Goal: Task Accomplishment & Management: Manage account settings

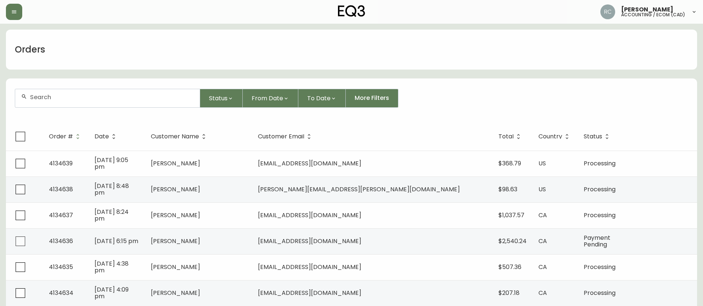
click at [165, 94] on input "text" at bounding box center [112, 97] width 164 height 7
paste input "4134577"
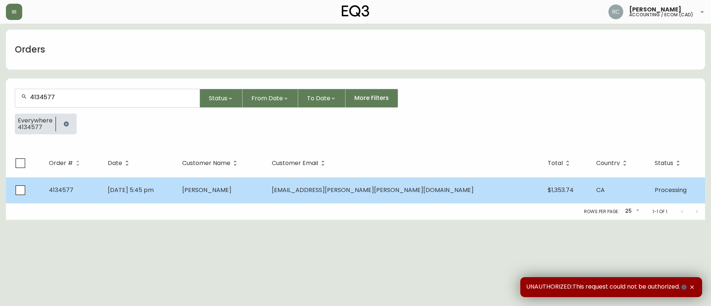
type input "4134577"
click at [176, 189] on td "Aug 08 2025, 5:45 pm" at bounding box center [139, 190] width 74 height 26
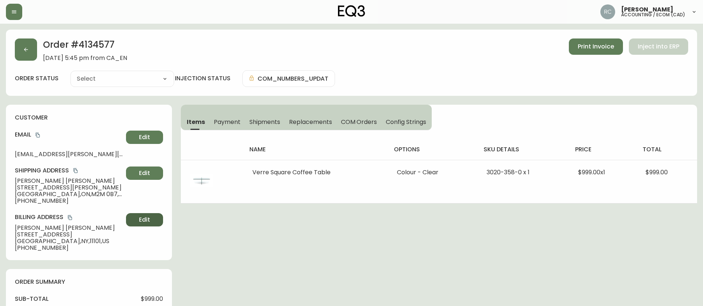
type input "Processing"
select select "PROCESSING"
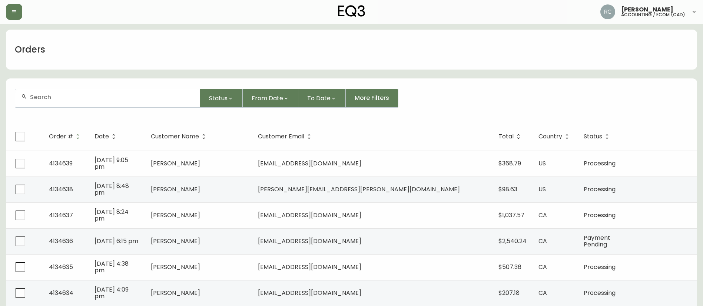
click at [109, 102] on div at bounding box center [107, 98] width 185 height 18
paste input "4134395"
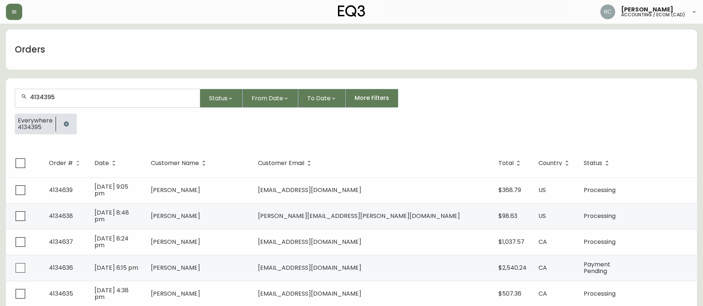
type input "4134395"
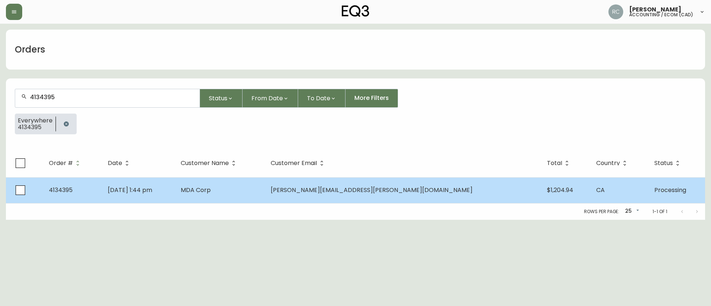
click at [175, 189] on td "Jul 29 2025, 1:44 pm" at bounding box center [138, 190] width 73 height 26
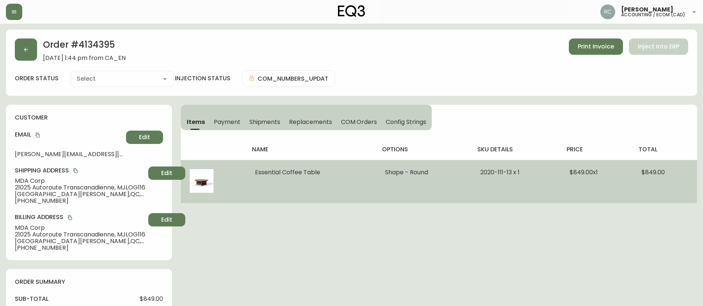
type input "Processing"
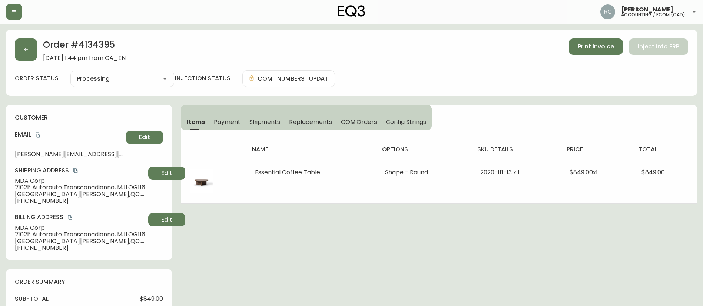
select select "PROCESSING"
click at [156, 169] on button "Edit" at bounding box center [166, 173] width 37 height 13
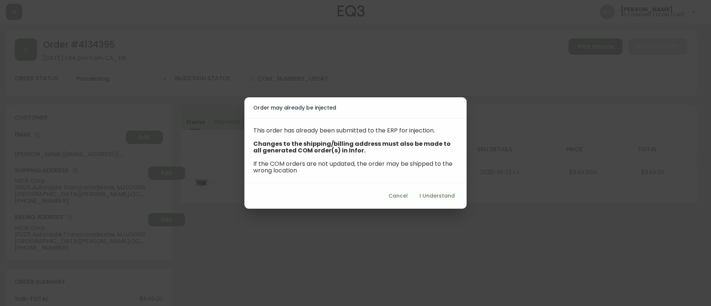
click at [423, 192] on span "I Understand" at bounding box center [437, 196] width 35 height 9
select select "QC"
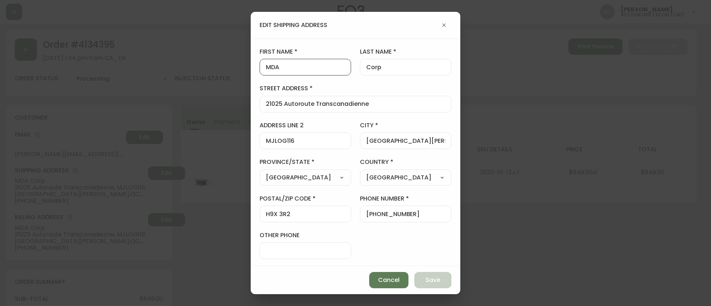
click at [313, 69] on input "MDA" at bounding box center [305, 67] width 79 height 7
paste input "HAKIM AROUL"
click at [298, 67] on input "HAKIM AROUL" at bounding box center [305, 67] width 79 height 7
type input "HAKIM"
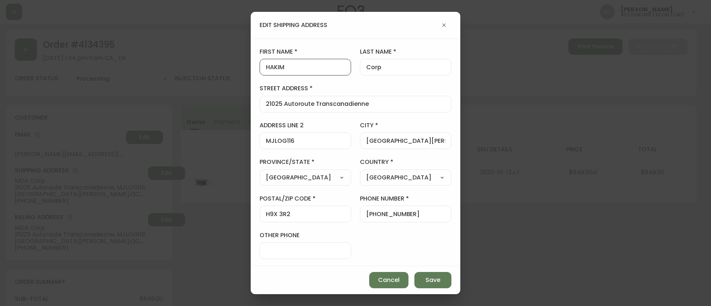
click at [405, 66] on input "Corp" at bounding box center [405, 67] width 79 height 7
paste input "AROUL"
type input "AROUL"
drag, startPoint x: 370, startPoint y: 215, endPoint x: 471, endPoint y: 215, distance: 101.5
click at [471, 215] on div "edit shipping address first name HAKIM last name AROUL street address 21025 Aut…" at bounding box center [355, 153] width 711 height 306
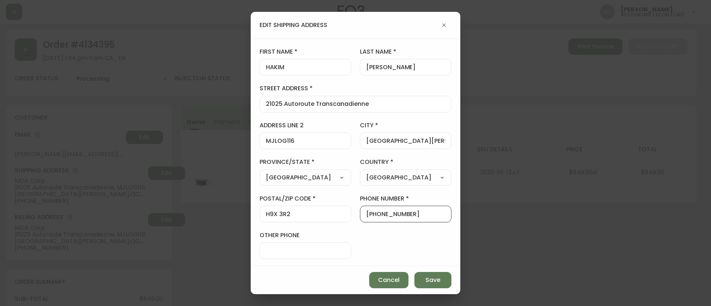
paste input "438-230-5777"
click at [385, 214] on input "+1438-230-5777" at bounding box center [405, 214] width 79 height 7
click at [392, 217] on input "+1438230-5777" at bounding box center [405, 214] width 79 height 7
type input "+14382305777"
click at [433, 276] on span "Save" at bounding box center [433, 280] width 15 height 8
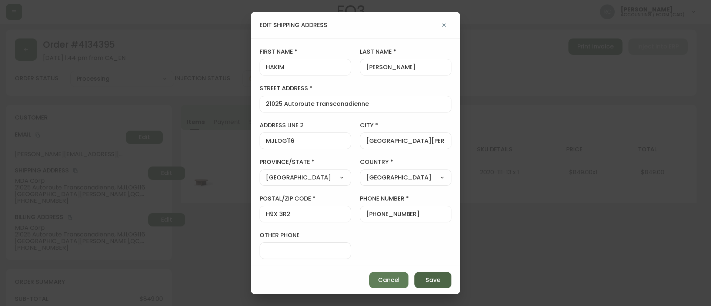
type input "MDA"
type input "Corp"
type input "+15149002458"
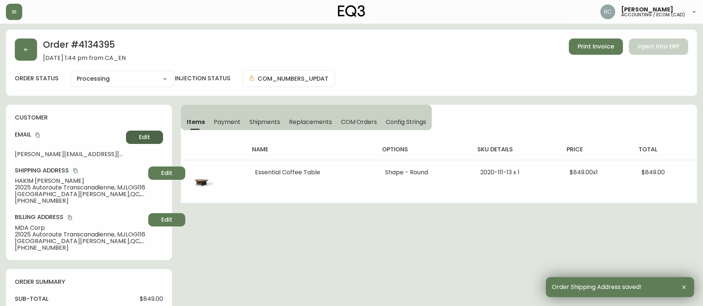
click at [138, 135] on button "Edit" at bounding box center [144, 137] width 37 height 13
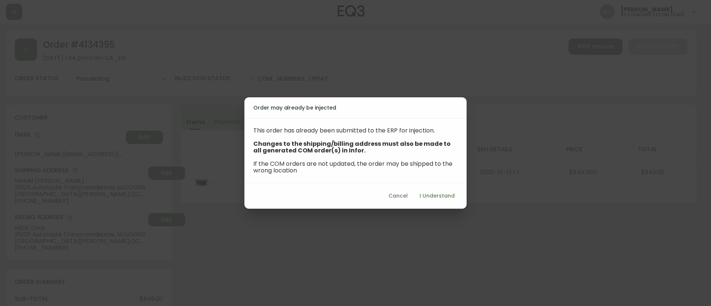
click at [442, 199] on span "I Understand" at bounding box center [437, 196] width 35 height 9
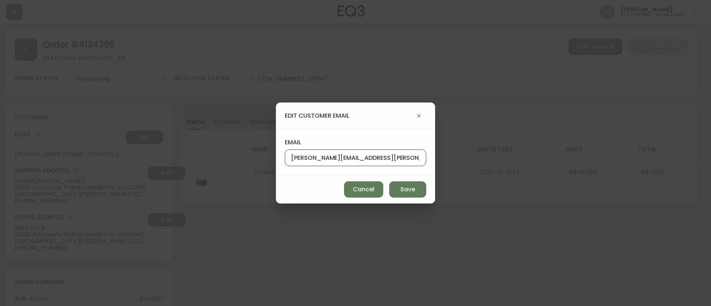
click at [399, 158] on input "monika.janicki@mda.space" at bounding box center [355, 157] width 129 height 7
paste input "hakim.aroul"
type input "hakim.aroul@mda.space"
click at [405, 190] on span "Save" at bounding box center [408, 190] width 15 height 8
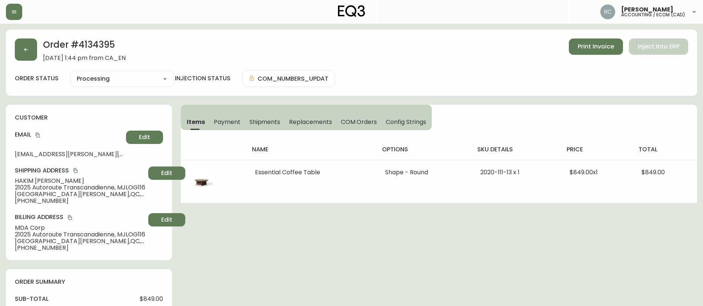
click at [230, 44] on div "Order # 4134395 July 29, 2025 at 1:44 pm from CA_EN Print Invoice Inject into E…" at bounding box center [351, 50] width 673 height 23
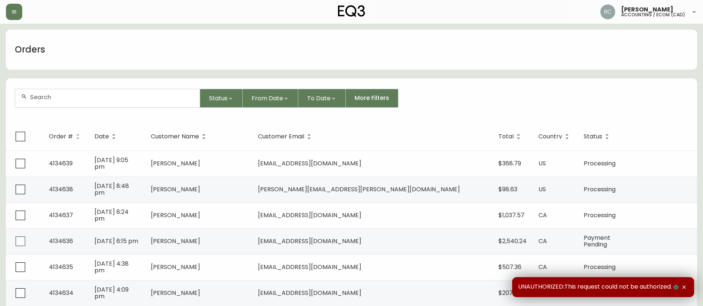
drag, startPoint x: 323, startPoint y: 161, endPoint x: 368, endPoint y: 157, distance: 45.4
click at [252, 161] on td "[PERSON_NAME]" at bounding box center [198, 164] width 107 height 26
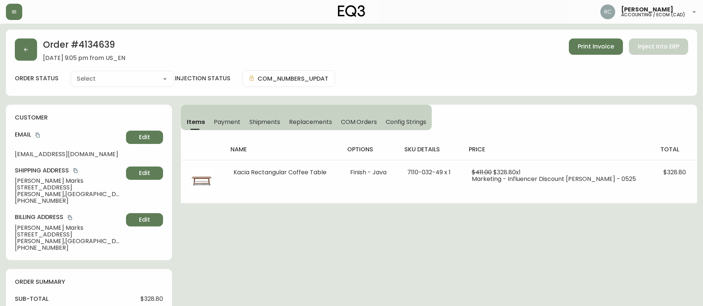
type input "Processing"
select select "PROCESSING"
click at [227, 116] on button "Payment" at bounding box center [227, 122] width 36 height 16
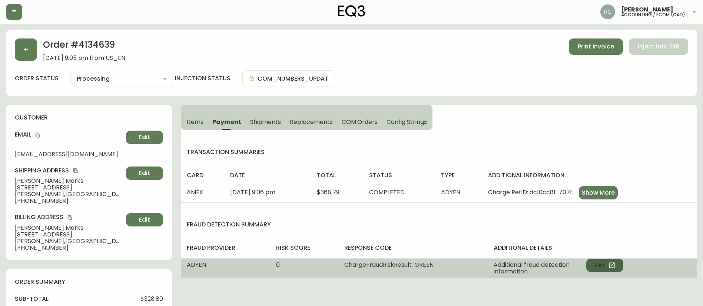
click at [599, 264] on button "View" at bounding box center [604, 265] width 37 height 13
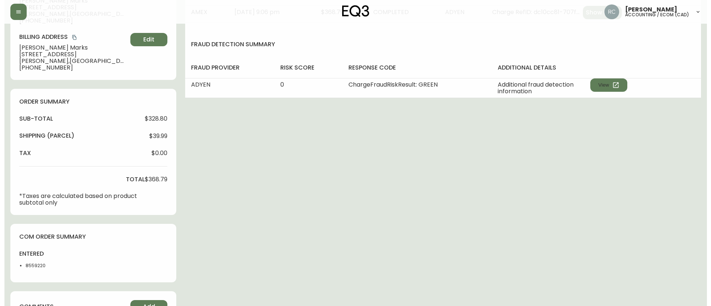
scroll to position [257, 0]
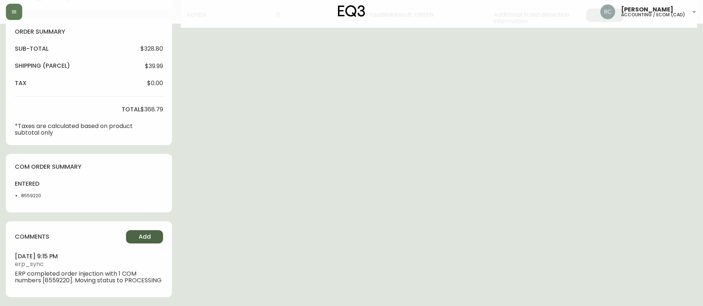
click at [144, 233] on span "Add" at bounding box center [145, 237] width 12 height 8
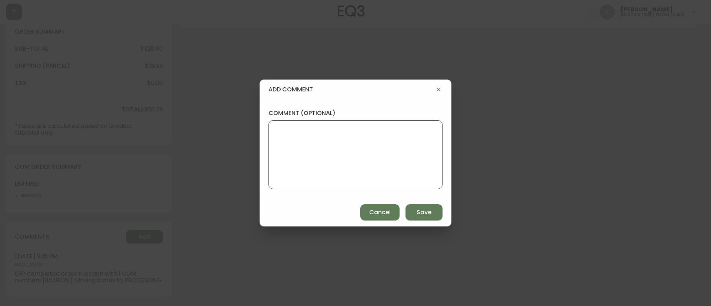
click at [323, 155] on textarea "comment (optional)" at bounding box center [356, 154] width 162 height 59
paste textarea "MANUAL FRAUD REVIEW - APPROVED - same shipping and billing address -"
click at [389, 154] on textarea "MANUAL FRAUD REVIEW - APPROVED - same shipping and billing address -" at bounding box center [356, 154] width 162 height 59
paste textarea "CVC/CVV Supplied, Matches (Y) AVS Name matches, address matches, postal code ma…"
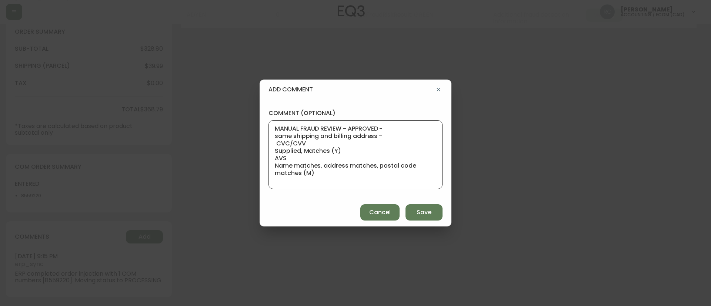
type textarea "MANUAL FRAUD REVIEW - APPROVED - same shipping and billing address - CVC/CVV Su…"
click at [434, 212] on button "Save" at bounding box center [424, 213] width 37 height 16
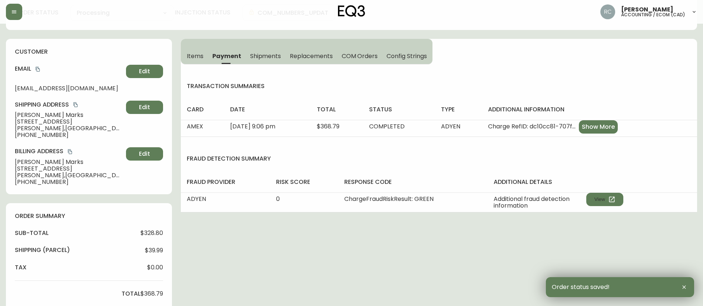
scroll to position [0, 0]
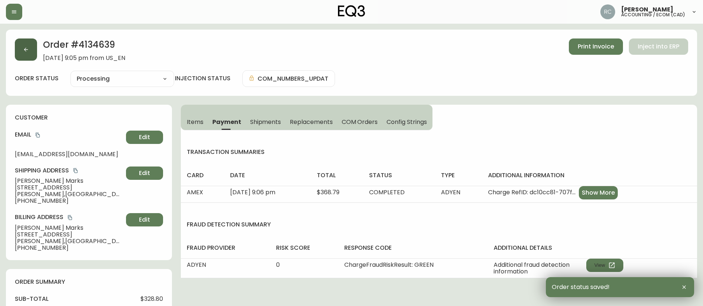
click at [23, 47] on icon "button" at bounding box center [26, 50] width 6 height 6
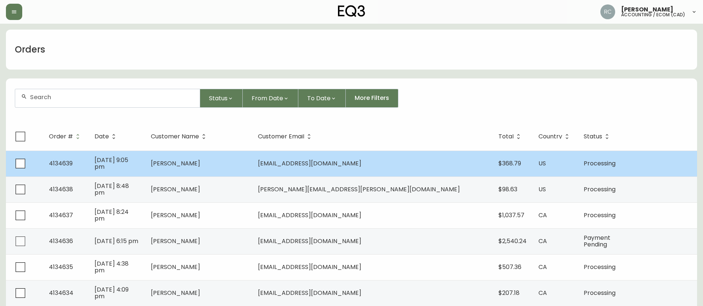
click at [252, 159] on td "[PERSON_NAME]" at bounding box center [198, 164] width 107 height 26
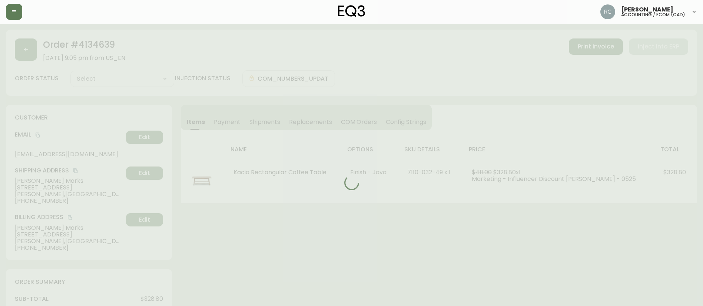
type input "Processing"
select select "PROCESSING"
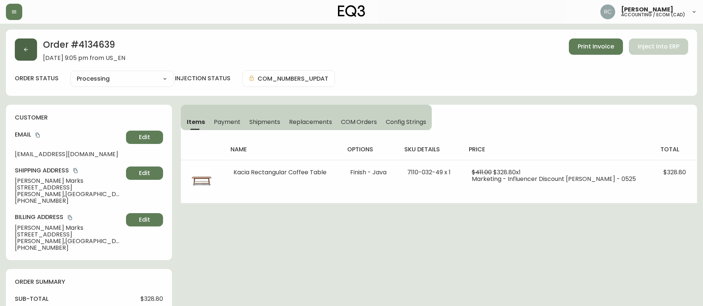
click at [29, 44] on button "button" at bounding box center [26, 50] width 22 height 22
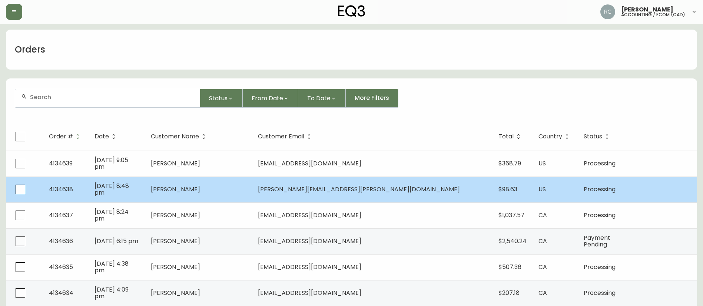
click at [252, 189] on td "[PERSON_NAME]" at bounding box center [198, 190] width 107 height 26
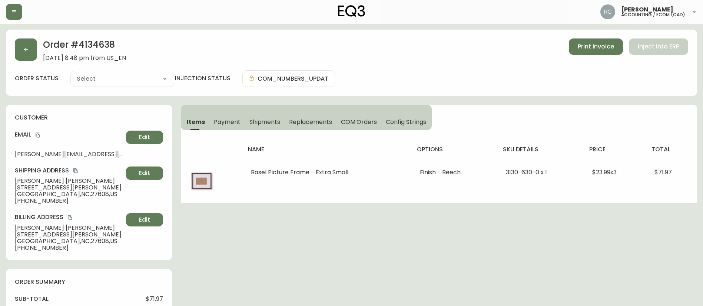
type input "Processing"
select select "PROCESSING"
click at [226, 118] on span "Payment" at bounding box center [227, 122] width 27 height 8
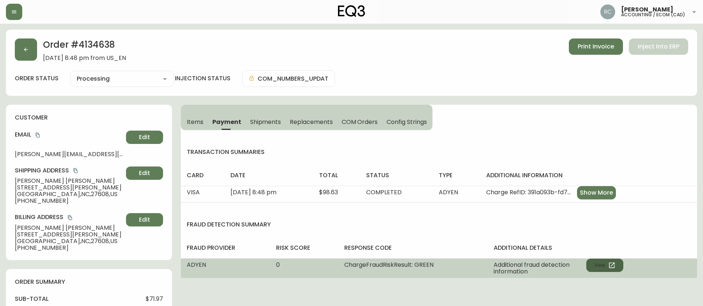
click at [595, 261] on button "View" at bounding box center [604, 265] width 37 height 13
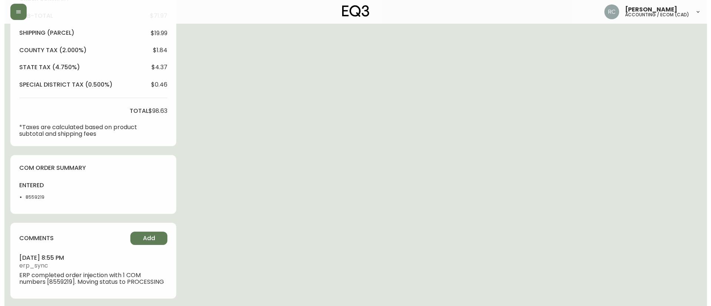
scroll to position [285, 0]
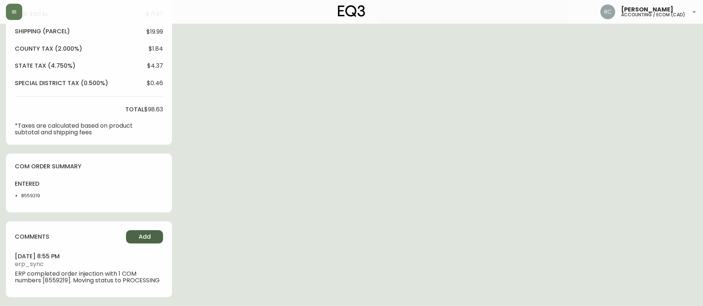
click at [139, 234] on span "Add" at bounding box center [145, 237] width 12 height 8
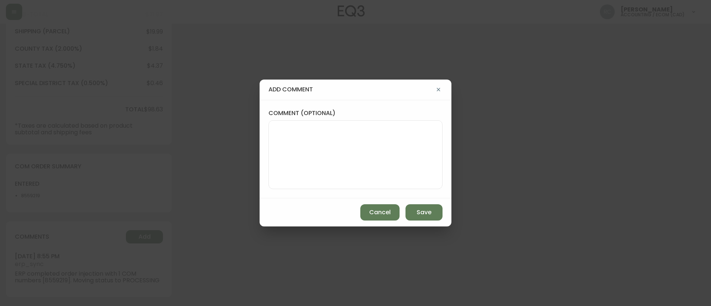
drag, startPoint x: 273, startPoint y: 160, endPoint x: 593, endPoint y: 136, distance: 321.4
click at [274, 159] on div at bounding box center [356, 154] width 174 height 69
paste textarea "MANUAL FRAUD REVIEW - APPROVED - same shipping and billing address -"
paste textarea "CVC/CVV Supplied, Matches (M) AVS Both postal code and address match (Y)"
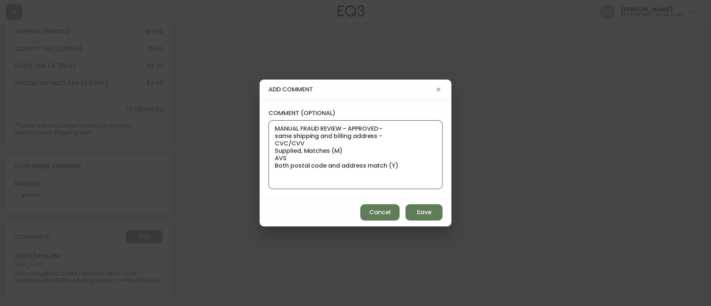
click at [416, 175] on textarea "MANUAL FRAUD REVIEW - APPROVED - same shipping and billing address - CVC/CVV Su…" at bounding box center [356, 154] width 162 height 59
paste textarea "Time since an authorized payment was first seen with email address 3yr 292d"
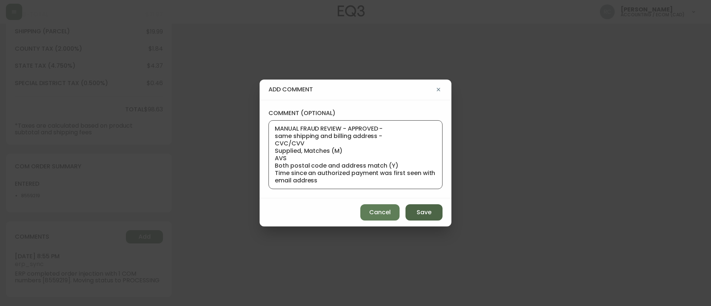
scroll to position [15, 0]
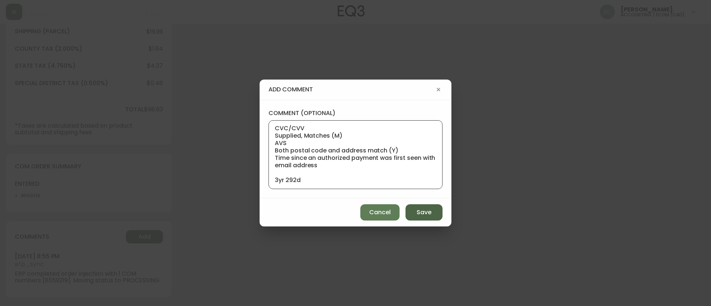
type textarea "MANUAL FRAUD REVIEW - APPROVED - same shipping and billing address - CVC/CVV Su…"
click at [420, 210] on span "Save" at bounding box center [424, 213] width 15 height 8
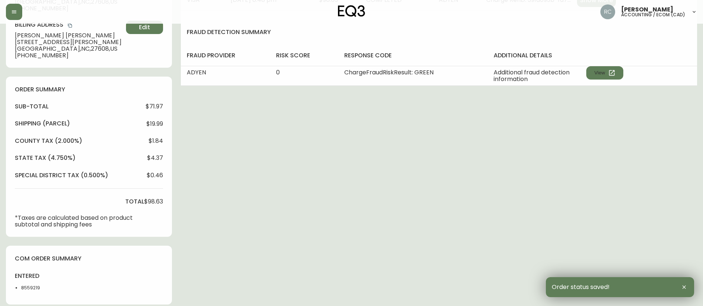
scroll to position [0, 0]
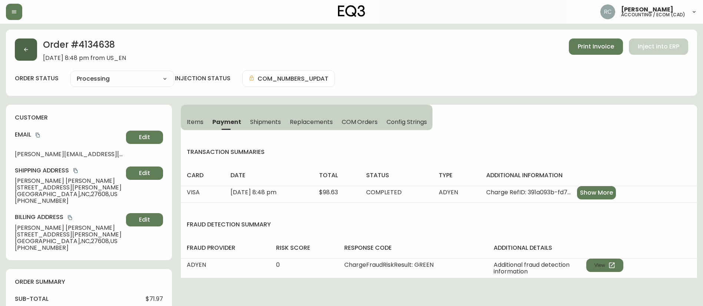
click at [27, 51] on icon "button" at bounding box center [26, 50] width 6 height 6
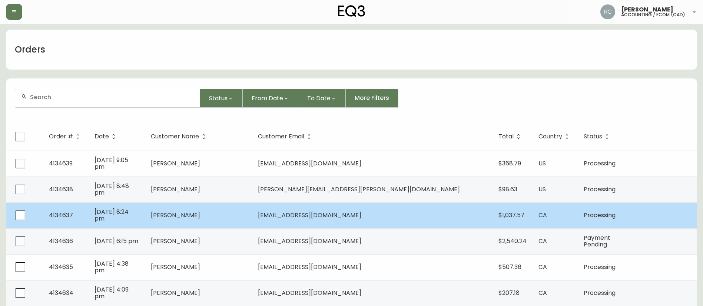
click at [245, 220] on td "[PERSON_NAME]" at bounding box center [198, 216] width 107 height 26
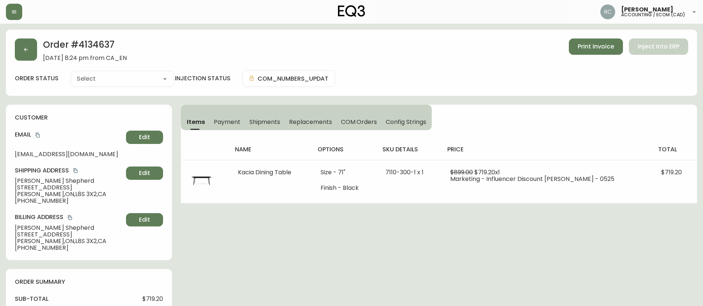
type input "Processing"
select select "PROCESSING"
click at [220, 121] on span "Payment" at bounding box center [227, 122] width 27 height 8
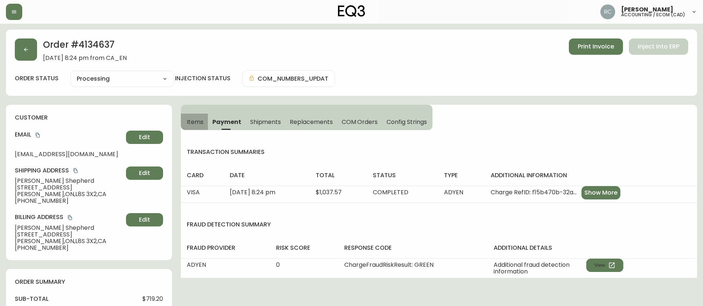
click at [193, 118] on span "Items" at bounding box center [195, 122] width 17 height 8
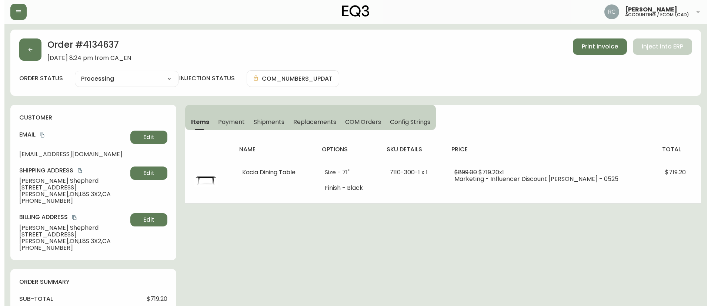
scroll to position [250, 0]
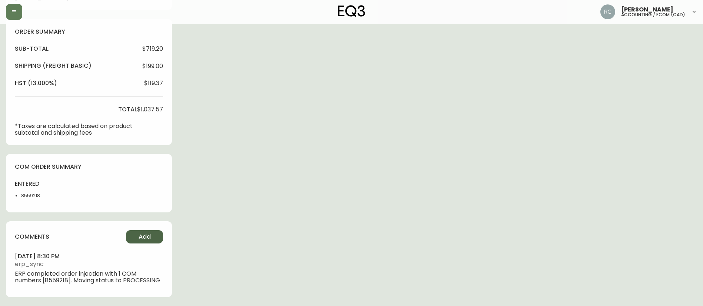
click at [151, 237] on button "Add" at bounding box center [144, 236] width 37 height 13
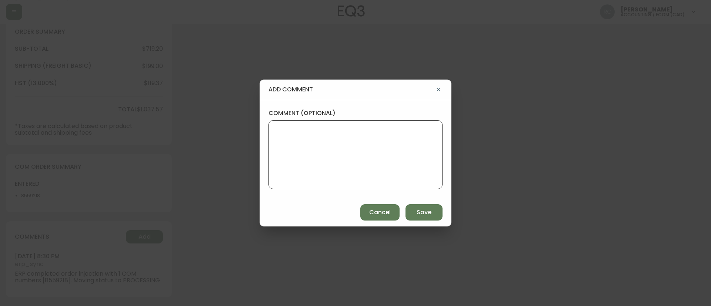
click at [355, 142] on textarea "comment (optional)" at bounding box center [356, 154] width 162 height 59
paste textarea "MANUAL FRAUD REVIEW - APPROVED - same shipping and billing address -"
type textarea "MANUAL FRAUD REVIEW - APPROVED - same shipping and billing address -"
drag, startPoint x: 228, startPoint y: 58, endPoint x: 222, endPoint y: 146, distance: 88.0
click at [227, 58] on div "add comment comment (optional) MANUAL FRAUD REVIEW - APPROVED - same shipping a…" at bounding box center [355, 153] width 711 height 306
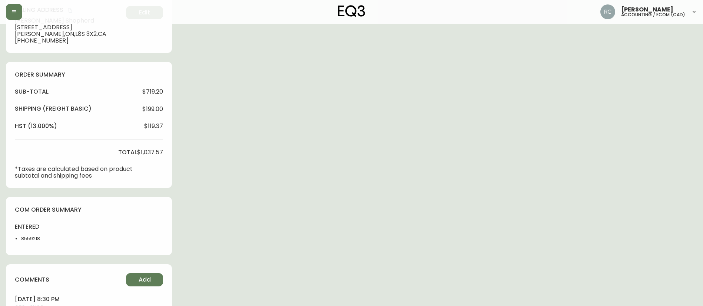
scroll to position [0, 0]
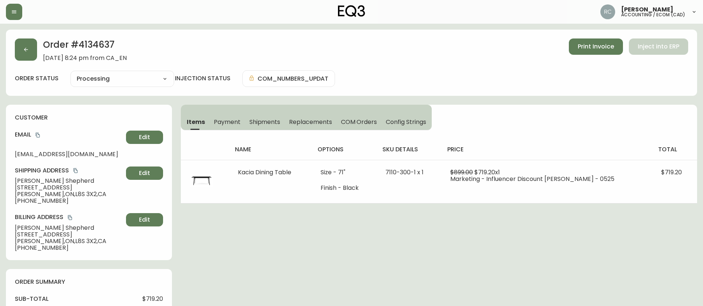
click at [227, 118] on span "Payment" at bounding box center [227, 122] width 27 height 8
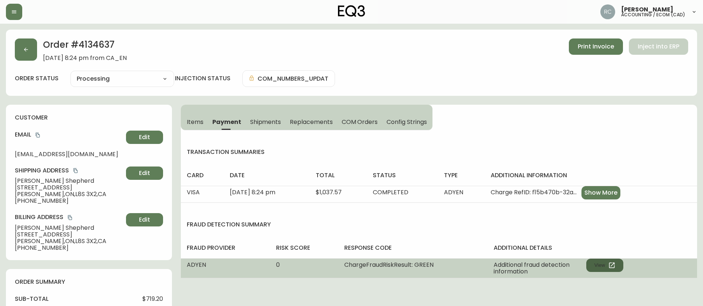
click at [610, 267] on icon "button" at bounding box center [611, 265] width 7 height 7
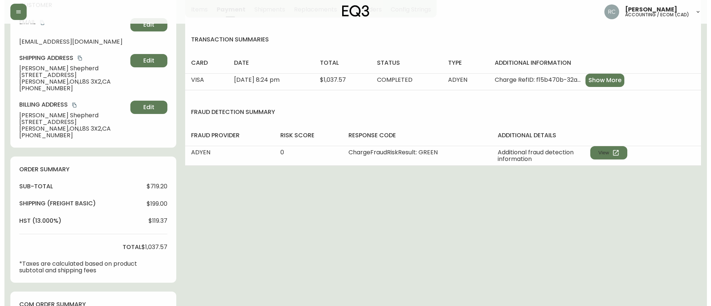
scroll to position [250, 0]
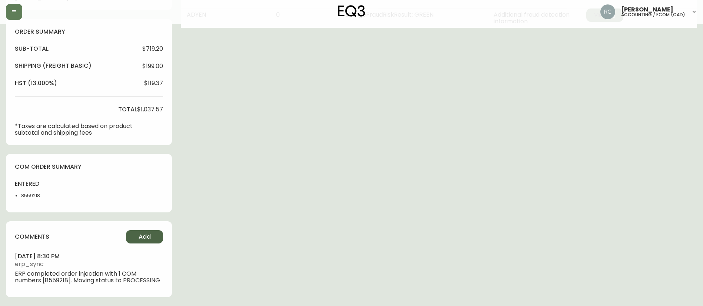
click at [143, 235] on span "Add" at bounding box center [145, 237] width 12 height 8
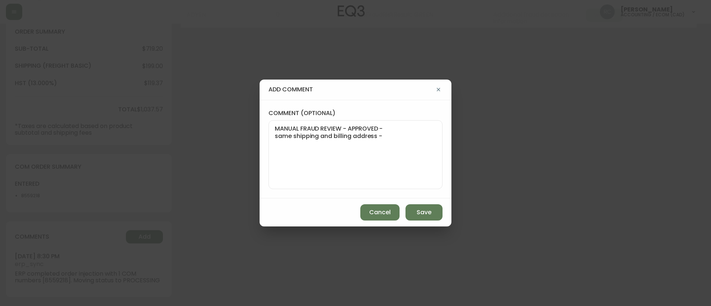
click at [379, 152] on textarea "MANUAL FRAUD REVIEW - APPROVED - same shipping and billing address -" at bounding box center [356, 154] width 162 height 59
paste textarea "CVC/CVV Supplied, Matches (M) AVS Both postal code and address match (Y)"
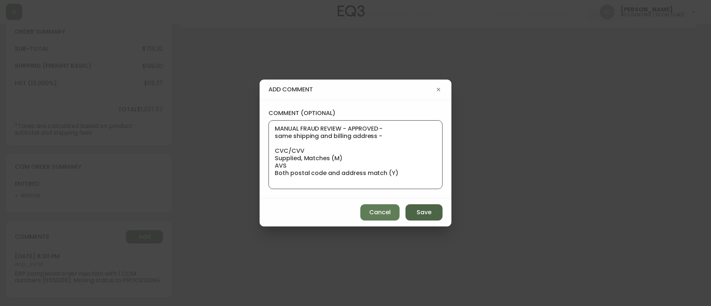
paste textarea "Time since an authorized payment was first seen with email address 3yr 350d"
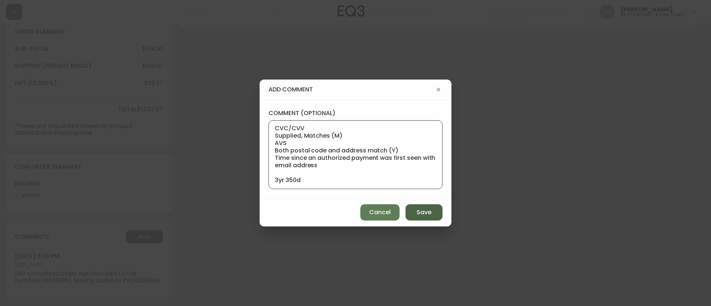
type textarea "MANUAL FRAUD REVIEW - APPROVED - same shipping and billing address - CVC/CVV Su…"
click at [423, 212] on span "Save" at bounding box center [424, 213] width 15 height 8
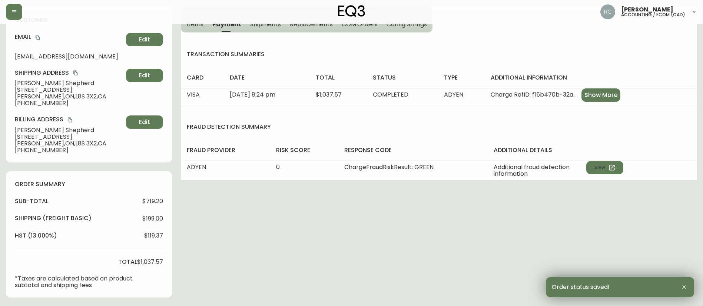
scroll to position [0, 0]
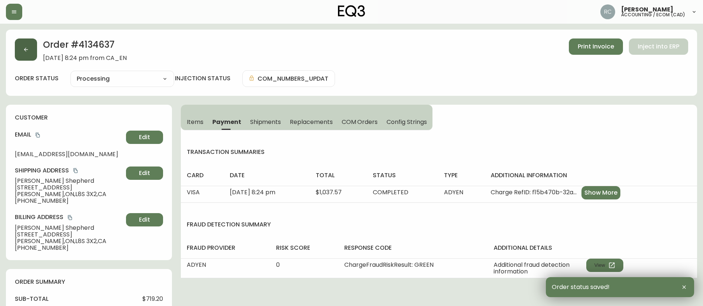
click at [27, 50] on icon "button" at bounding box center [26, 50] width 4 height 4
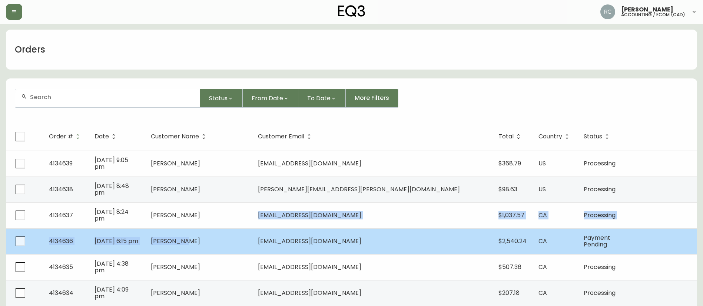
drag, startPoint x: 227, startPoint y: 249, endPoint x: 249, endPoint y: 248, distance: 22.2
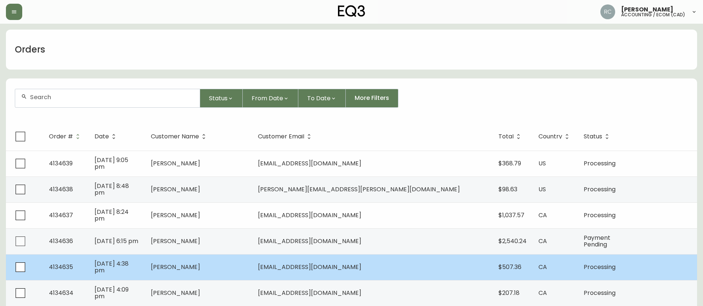
click at [217, 260] on td "[PERSON_NAME]" at bounding box center [198, 268] width 107 height 26
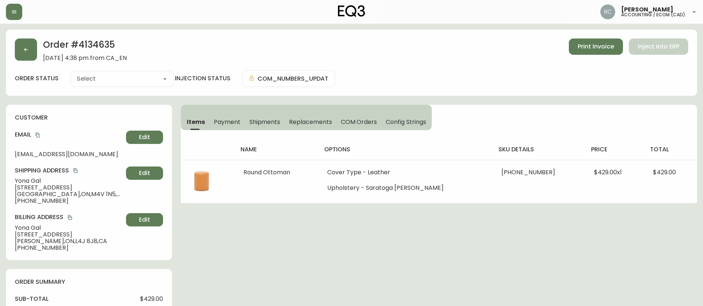
type input "Processing"
select select "PROCESSING"
click at [223, 120] on span "Payment" at bounding box center [227, 122] width 27 height 8
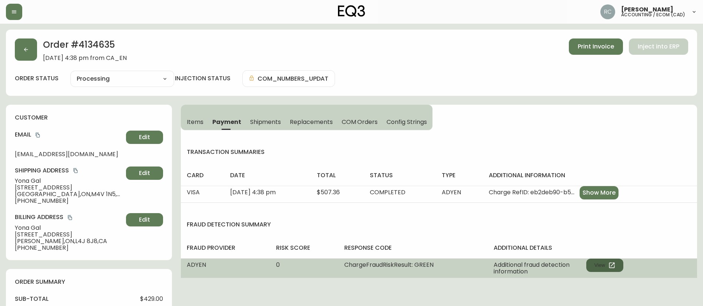
click at [599, 262] on button "View" at bounding box center [604, 265] width 37 height 13
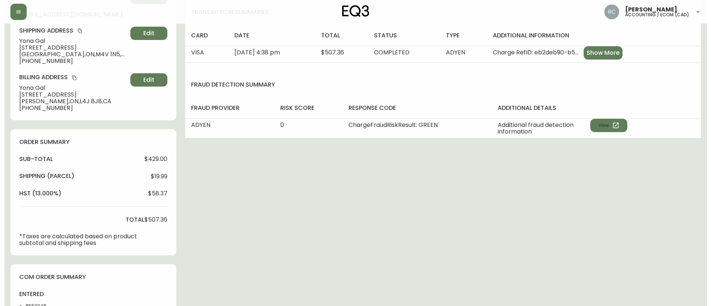
scroll to position [257, 0]
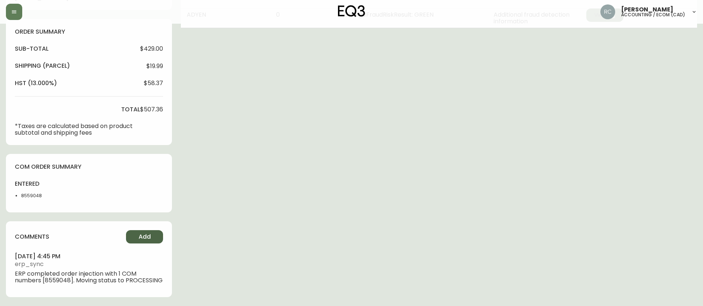
click at [137, 230] on button "Add" at bounding box center [144, 236] width 37 height 13
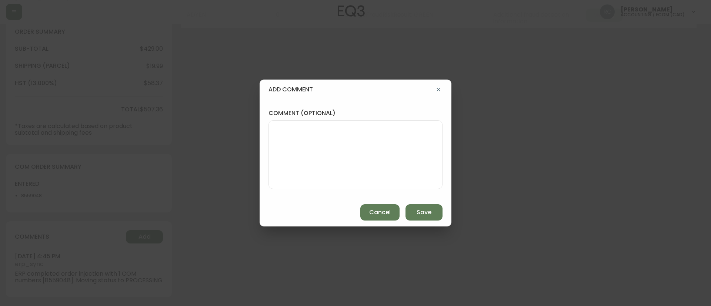
click at [324, 132] on textarea "comment (optional)" at bounding box center [356, 154] width 162 height 59
paste textarea "MANUAL FRAUD REVIEW - APPROVED -"
paste textarea "CVC/CVV Supplied, Matches (M) AVS Both postal code and address match (Y)"
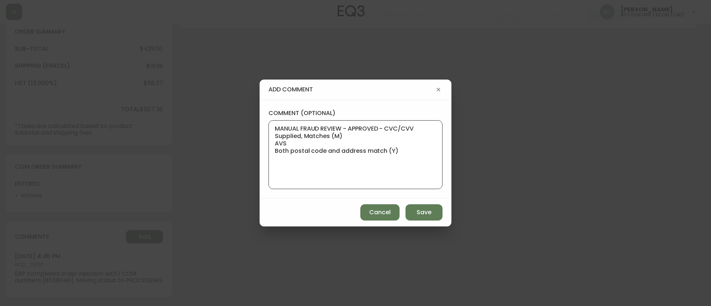
paste textarea "Time since an authorized payment was first seen with email address 2yr 179d"
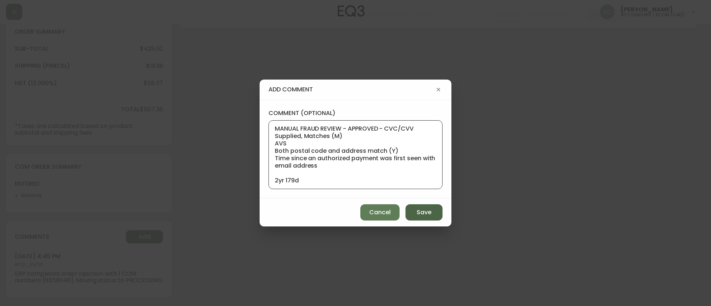
scroll to position [0, 0]
type textarea "MANUAL FRAUD REVIEW - APPROVED - CVC/CVV Supplied, Matches (M) AVS Both postal …"
click at [422, 215] on span "Save" at bounding box center [424, 213] width 15 height 8
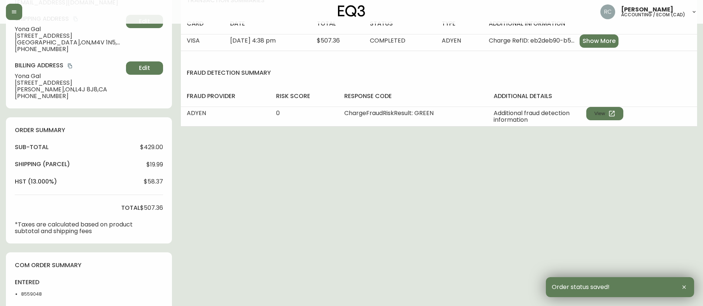
scroll to position [0, 0]
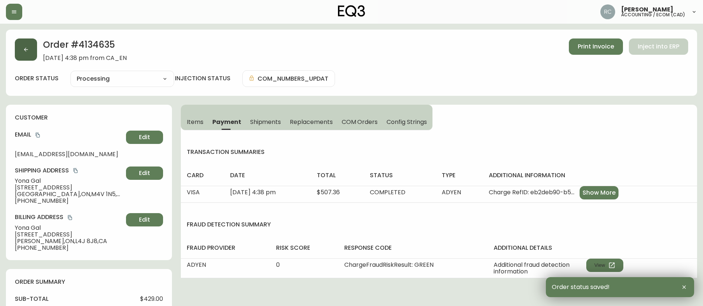
click at [26, 48] on icon "button" at bounding box center [26, 50] width 4 height 4
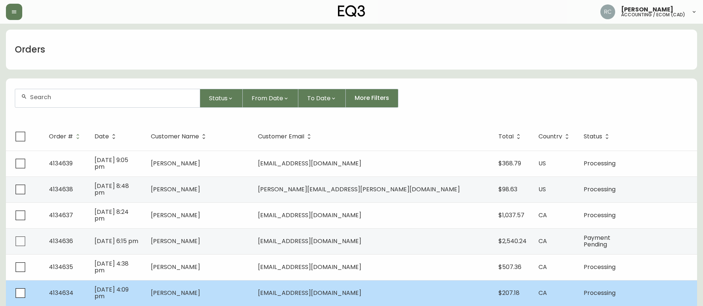
click at [200, 290] on span "[PERSON_NAME]" at bounding box center [175, 293] width 49 height 9
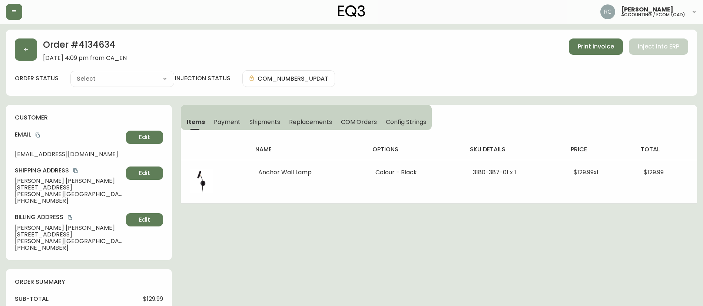
type input "Processing"
select select "PROCESSING"
click at [229, 115] on button "Payment" at bounding box center [227, 122] width 36 height 16
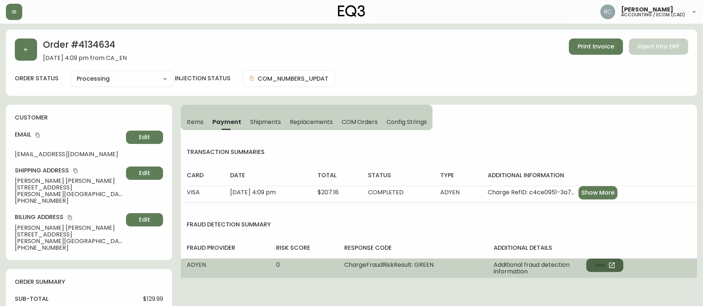
click at [611, 269] on button "View" at bounding box center [604, 265] width 37 height 13
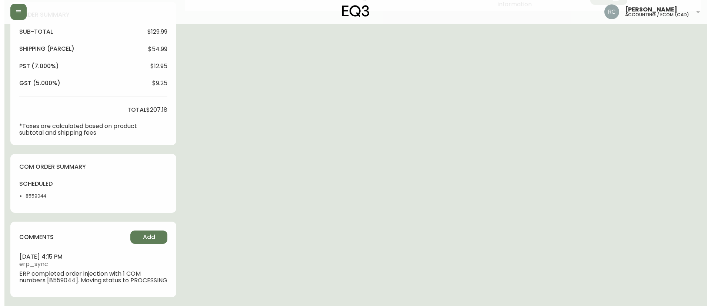
scroll to position [274, 0]
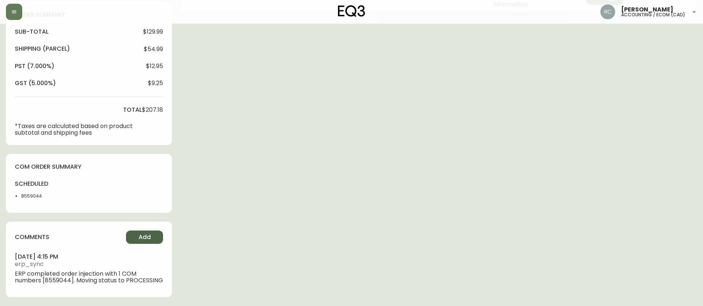
click at [132, 231] on button "Add" at bounding box center [144, 237] width 37 height 13
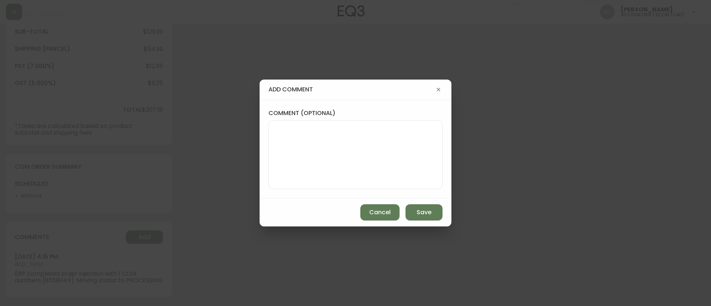
click at [272, 138] on div at bounding box center [356, 154] width 174 height 69
paste textarea "MANUAL FRAUD REVIEW - APPROVED - same shipping and billing address -"
paste textarea "CVC/CVV Supplied, Matches (M) AVS Both postal code and address match (Y)"
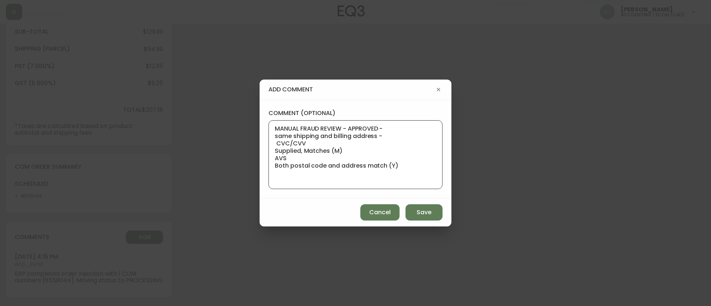
type textarea "MANUAL FRAUD REVIEW - APPROVED - same shipping and billing address - CVC/CVV Su…"
click at [425, 211] on span "Save" at bounding box center [424, 213] width 15 height 8
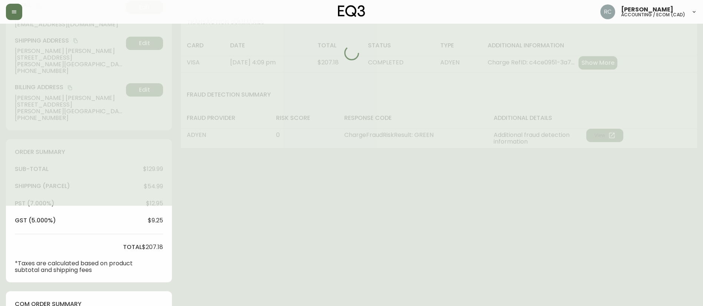
scroll to position [0, 0]
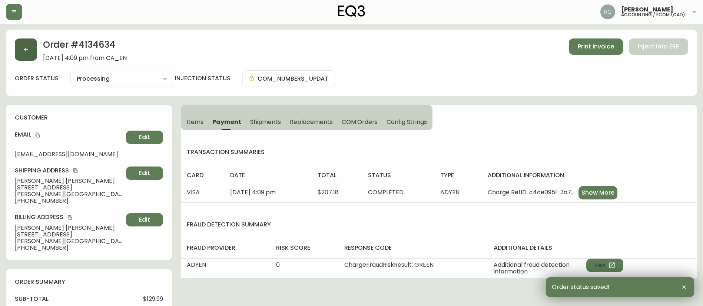
click at [29, 55] on button "button" at bounding box center [26, 50] width 22 height 22
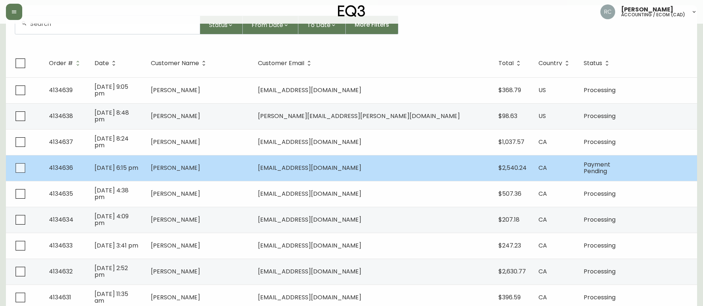
scroll to position [74, 0]
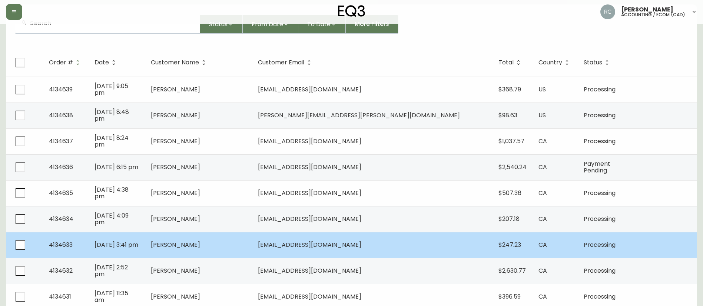
click at [252, 243] on td "[PERSON_NAME]" at bounding box center [198, 245] width 107 height 26
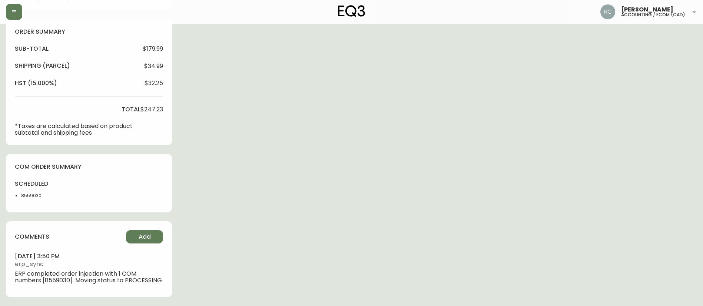
type input "Processing"
select select "PROCESSING"
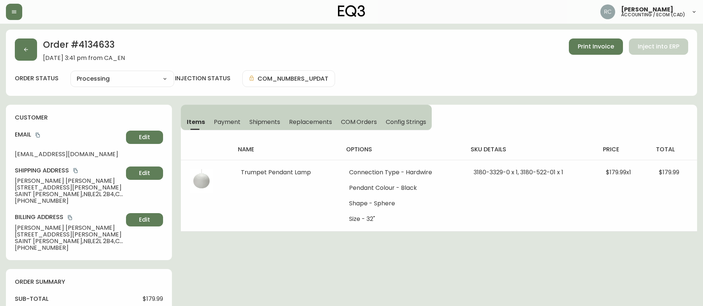
click at [228, 114] on button "Payment" at bounding box center [227, 122] width 36 height 16
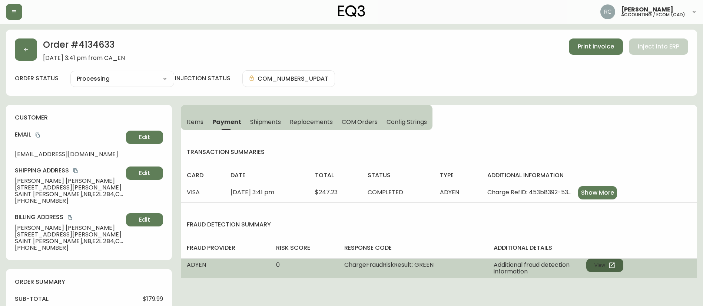
click at [601, 266] on button "View" at bounding box center [604, 265] width 37 height 13
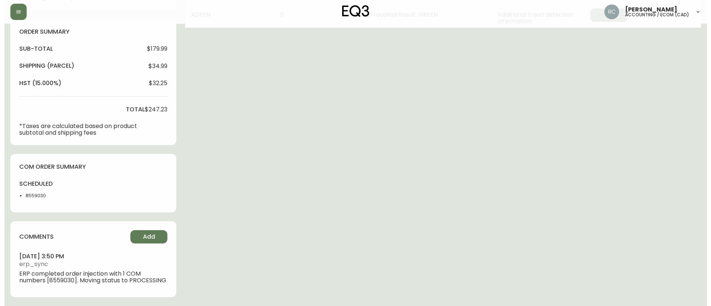
scroll to position [257, 0]
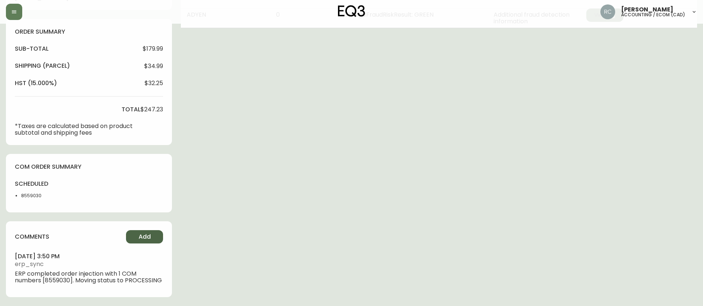
click at [138, 233] on button "Add" at bounding box center [144, 236] width 37 height 13
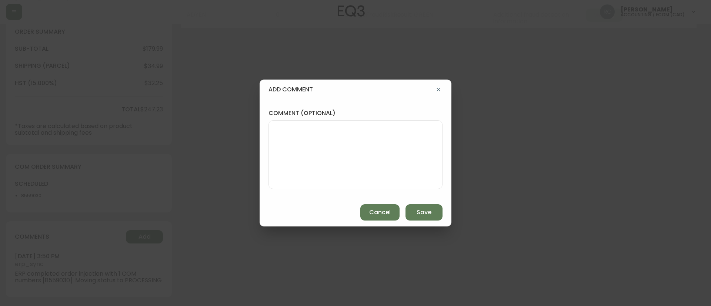
click at [322, 139] on textarea "comment (optional)" at bounding box center [356, 154] width 162 height 59
paste textarea "MANUAL FRAUD REVIEW - APPROVED - same shipping and billing address -"
paste textarea "CVC/CVV Supplied, Matches (M) AVS Postal code matches, address doesn''t match (…"
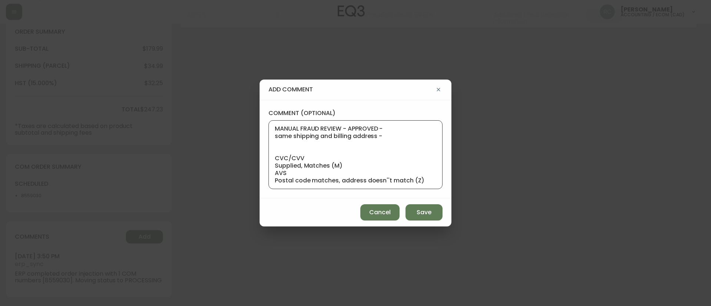
scroll to position [0, 0]
paste textarea "Time since an authorized payment was first seen with email address 2yr 326d"
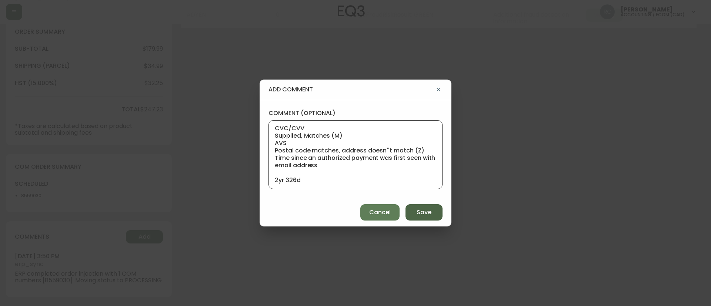
type textarea "MANUAL FRAUD REVIEW - APPROVED - same shipping and billing address - CVC/CVV Su…"
click at [420, 209] on span "Save" at bounding box center [424, 213] width 15 height 8
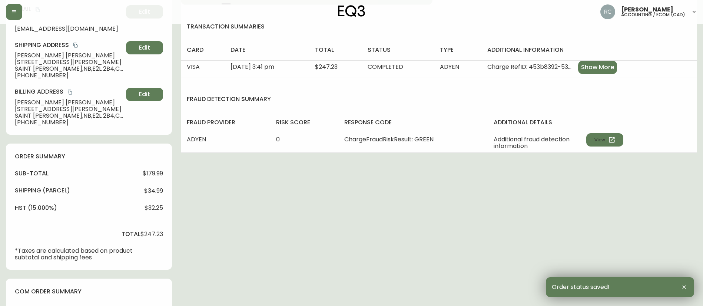
scroll to position [0, 0]
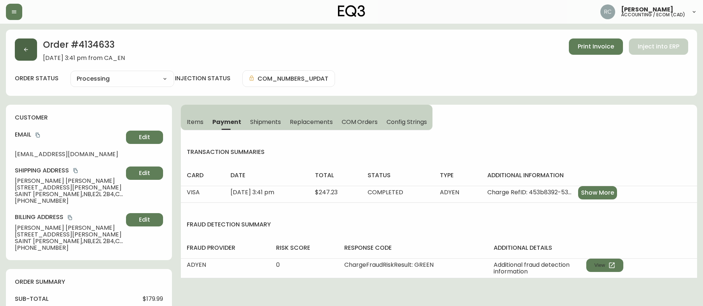
click at [21, 49] on button "button" at bounding box center [26, 50] width 22 height 22
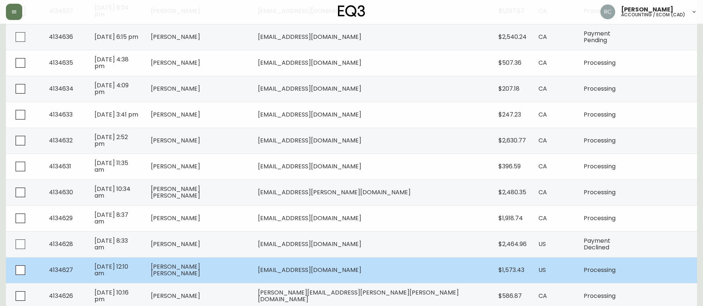
scroll to position [222, 0]
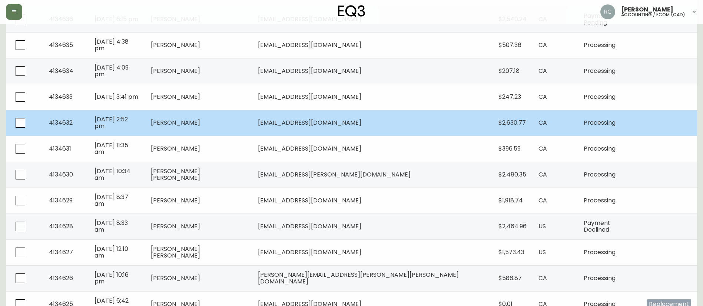
click at [252, 131] on td "[PERSON_NAME]" at bounding box center [198, 123] width 107 height 26
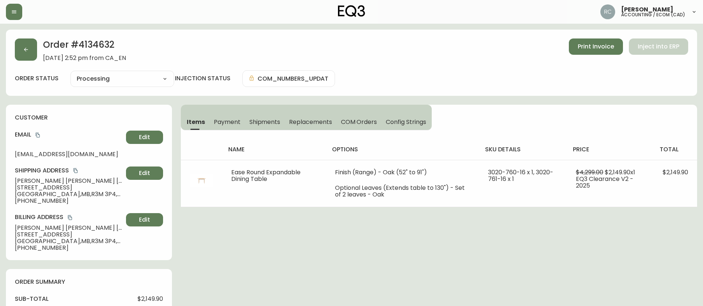
type input "Processing"
select select "PROCESSING"
click at [225, 122] on span "Payment" at bounding box center [227, 122] width 27 height 8
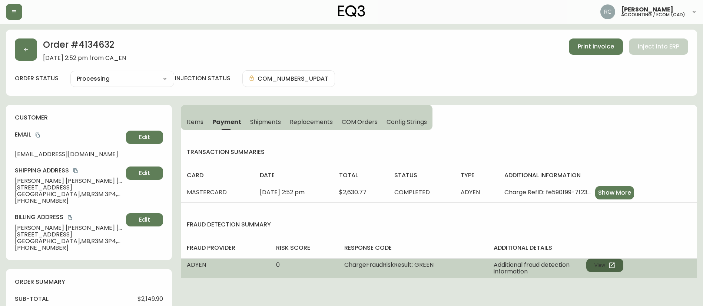
click at [601, 266] on button "View" at bounding box center [604, 265] width 37 height 13
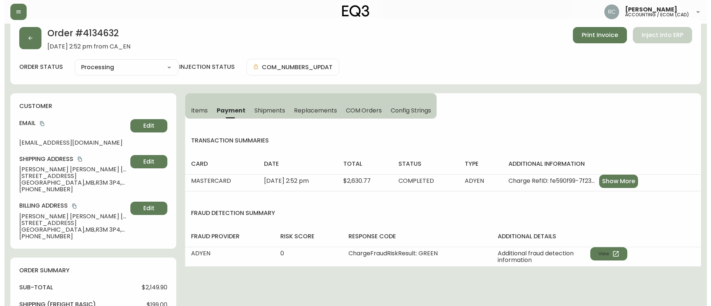
scroll to position [274, 0]
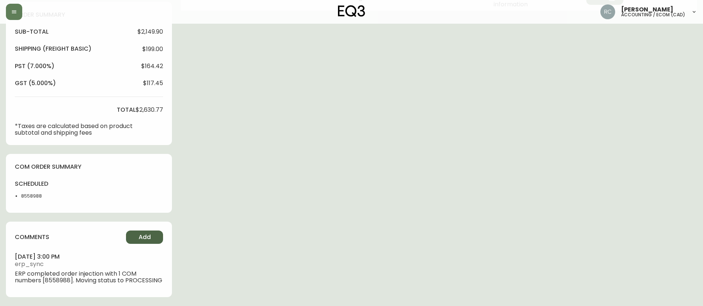
click at [135, 231] on button "Add" at bounding box center [144, 237] width 37 height 13
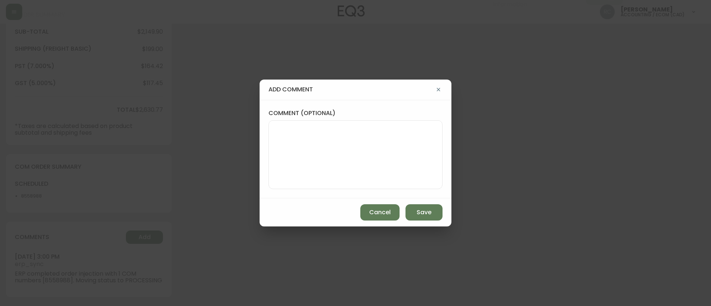
drag, startPoint x: 323, startPoint y: 143, endPoint x: 327, endPoint y: 104, distance: 39.1
click at [323, 142] on textarea "comment (optional)" at bounding box center [356, 154] width 162 height 59
paste textarea "MANUAL FRAUD REVIEW - APPROVED - same shipping and billing address -"
paste textarea "CVC/CVV Supplied, Matches (M) AVS Unknown"
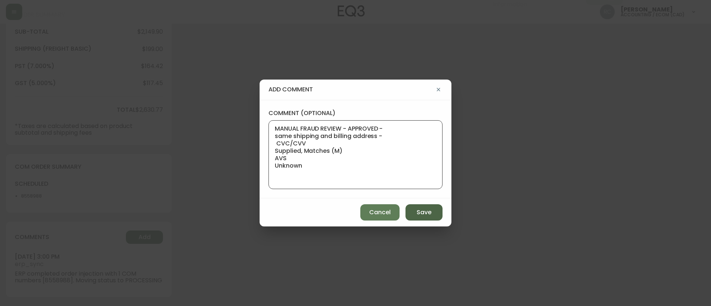
paste textarea "Time since an authorized payment was first seen with email address 3yr 335d"
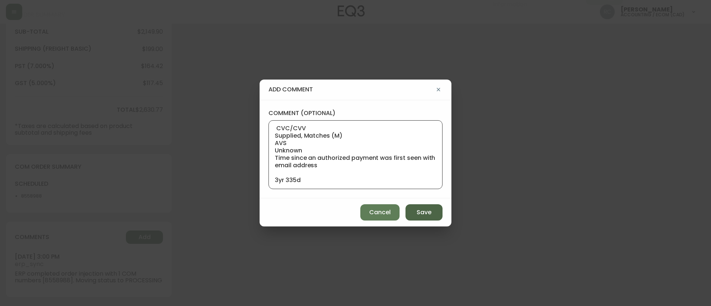
type textarea "MANUAL FRAUD REVIEW - APPROVED - same shipping and billing address - CVC/CVV Su…"
click at [424, 219] on button "Save" at bounding box center [424, 213] width 37 height 16
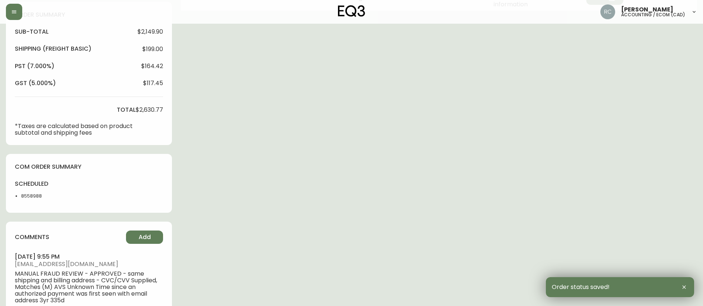
scroll to position [0, 0]
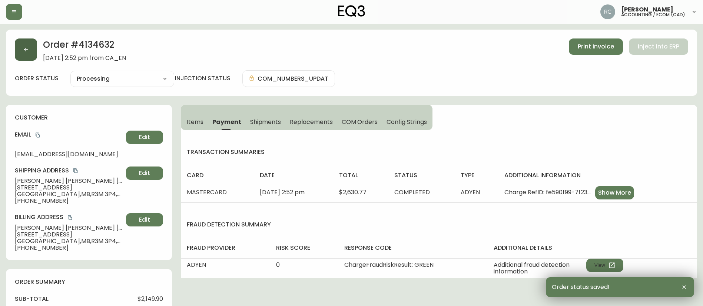
click at [26, 43] on button "button" at bounding box center [26, 50] width 22 height 22
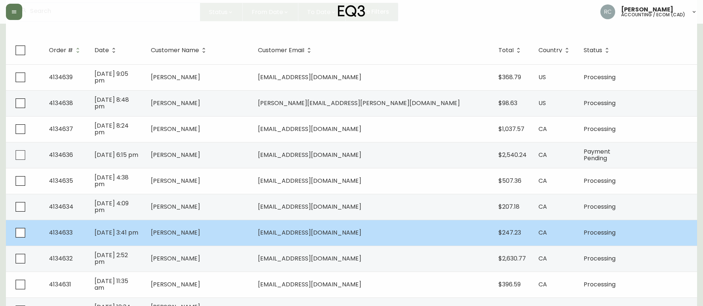
scroll to position [185, 0]
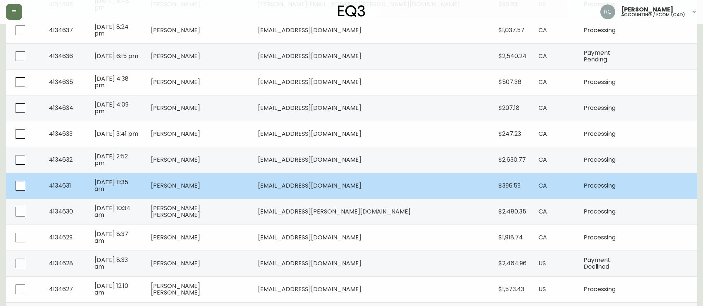
click at [200, 185] on span "[PERSON_NAME]" at bounding box center [175, 186] width 49 height 9
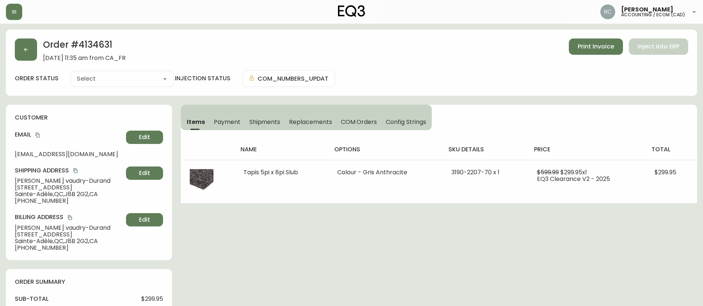
type input "Processing"
select select "PROCESSING"
click at [218, 122] on span "Payment" at bounding box center [227, 122] width 27 height 8
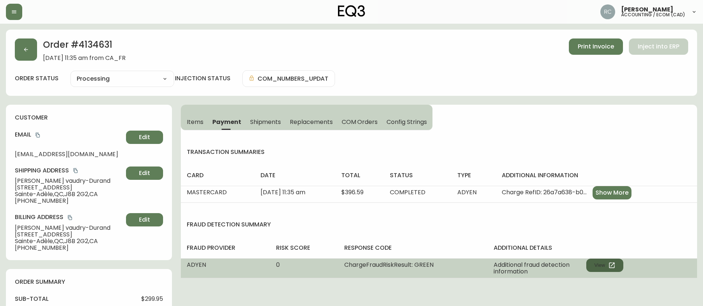
click at [602, 268] on button "View" at bounding box center [604, 265] width 37 height 13
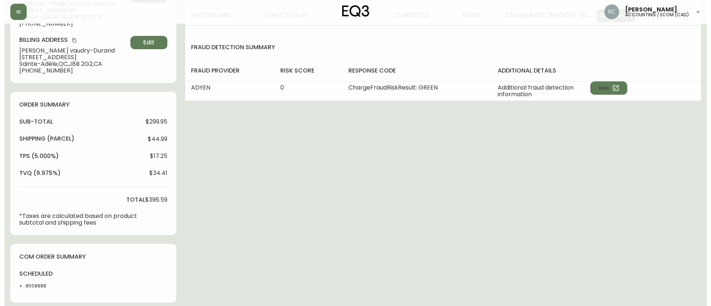
scroll to position [274, 0]
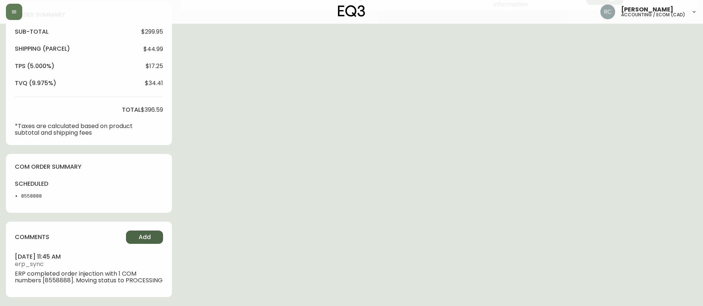
click at [143, 233] on span "Add" at bounding box center [145, 237] width 12 height 8
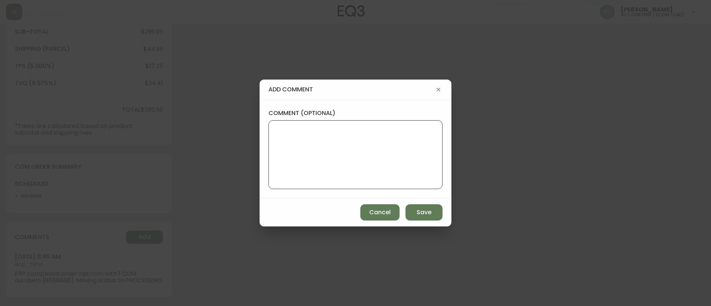
click at [380, 131] on textarea "comment (optional)" at bounding box center [356, 154] width 162 height 59
paste textarea "MANUAL FRAUD REVIEW - APPROVED - same shipping and billing address -"
paste textarea "CVC/CVV Supplied, Matches (M) AVS Both postal code and address match (X)"
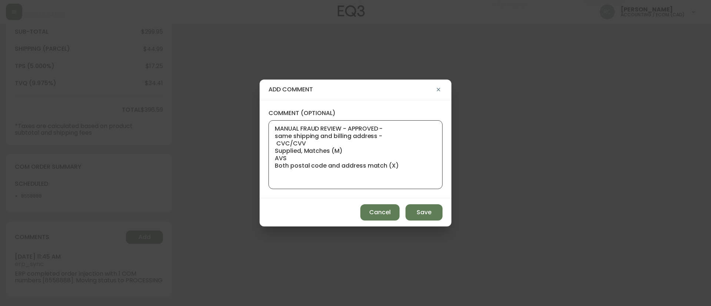
paste textarea "Based on Adyen's global transaction data Authorization rate of IP address Last …"
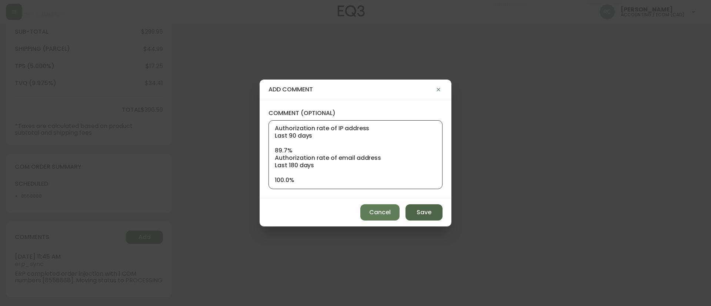
type textarea "MANUAL FRAUD REVIEW - APPROVED - same shipping and billing address - CVC/CVV Su…"
click at [416, 209] on button "Save" at bounding box center [424, 213] width 37 height 16
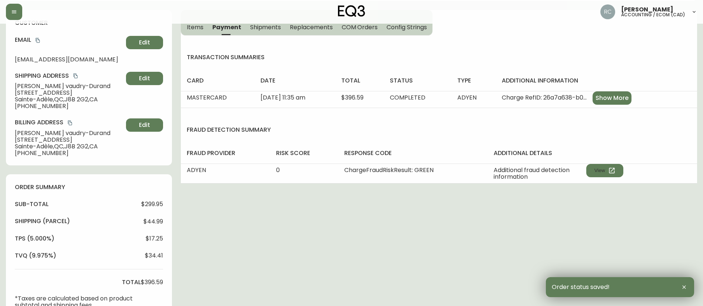
scroll to position [0, 0]
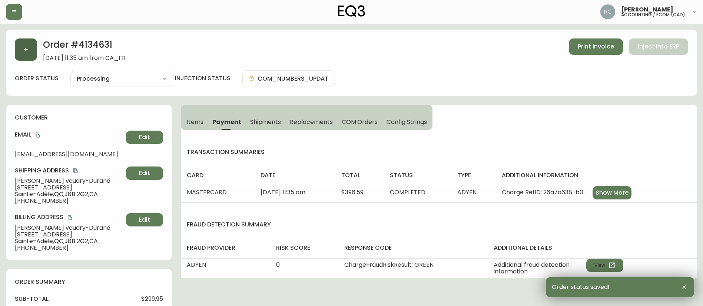
click at [21, 48] on button "button" at bounding box center [26, 50] width 22 height 22
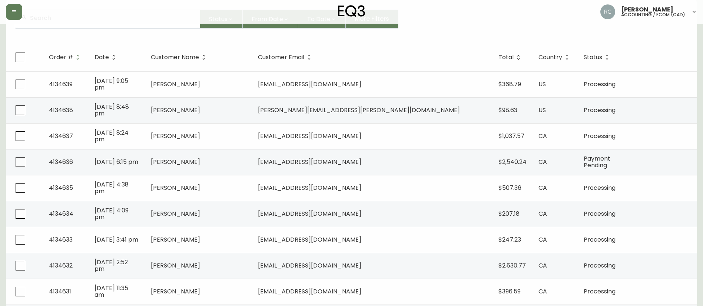
scroll to position [259, 0]
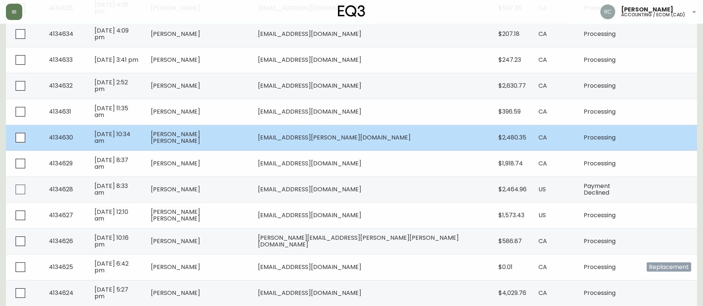
click at [200, 142] on span "[PERSON_NAME] [PERSON_NAME]" at bounding box center [175, 137] width 49 height 15
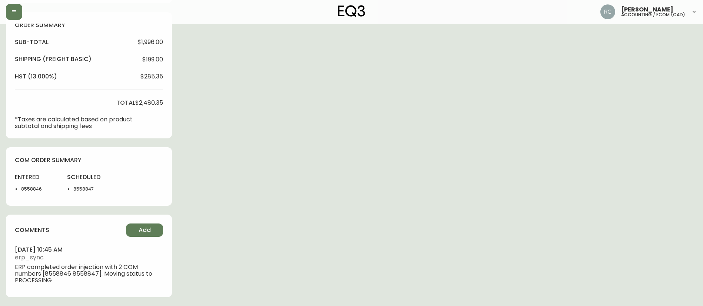
type input "Processing"
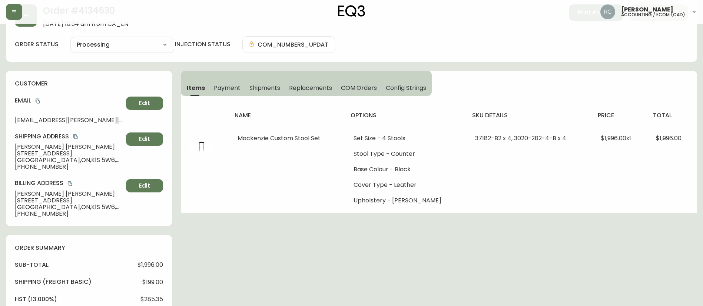
select select "PROCESSING"
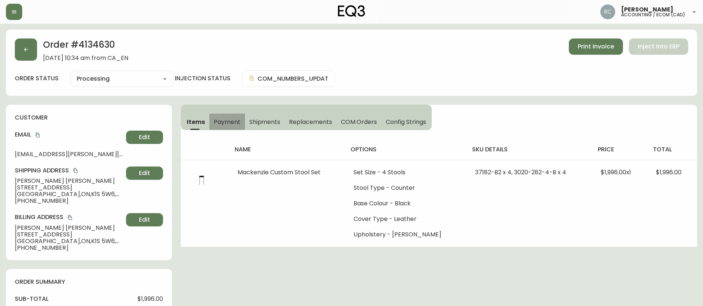
click at [227, 120] on span "Payment" at bounding box center [227, 122] width 27 height 8
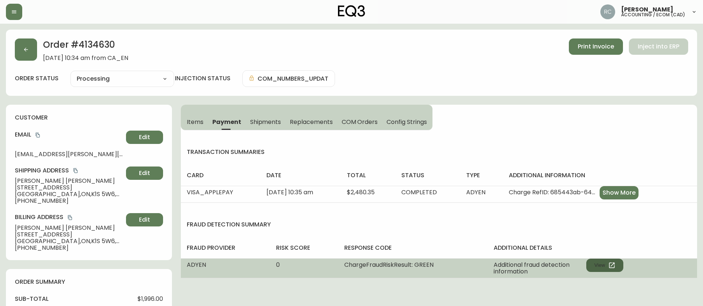
click at [602, 266] on button "View" at bounding box center [604, 265] width 37 height 13
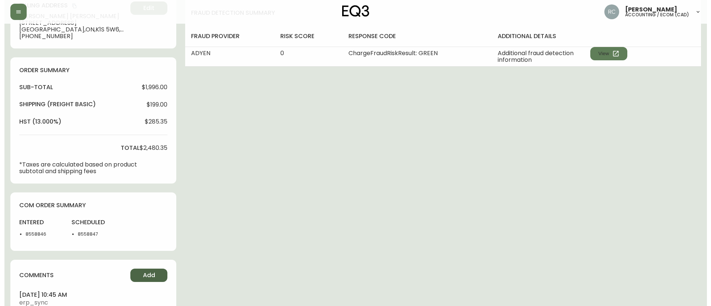
scroll to position [257, 0]
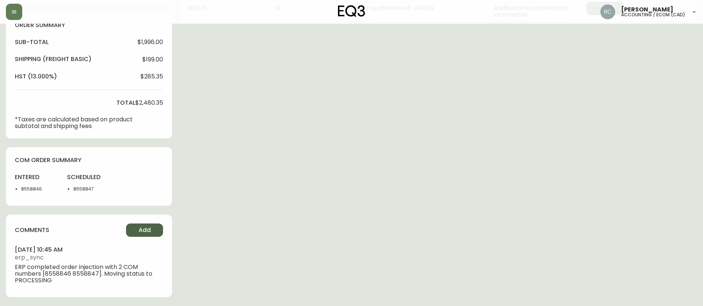
click at [152, 229] on button "Add" at bounding box center [144, 230] width 37 height 13
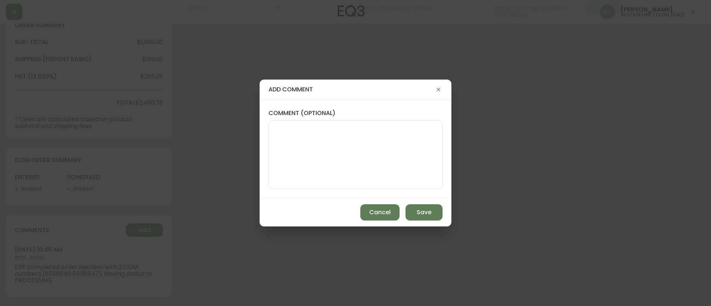
click at [405, 141] on textarea "comment (optional)" at bounding box center [356, 154] width 162 height 59
paste textarea "MANUAL FRAUD REVIEW - APPROVED - same shipping and billing address -"
paste textarea "CVC/CVV Not Supplied, Unknown AVS Neither postal code nor address match (N)"
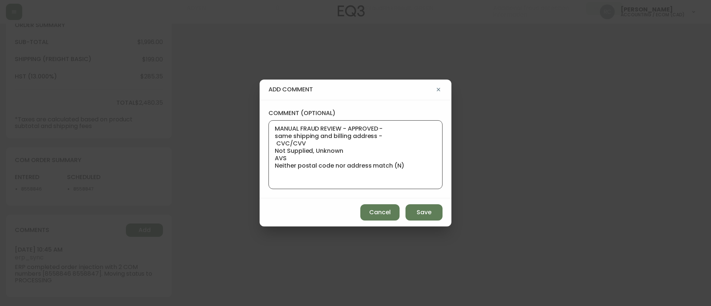
paste textarea "Time since an authorized payment was first seen with email address 3yr 284d"
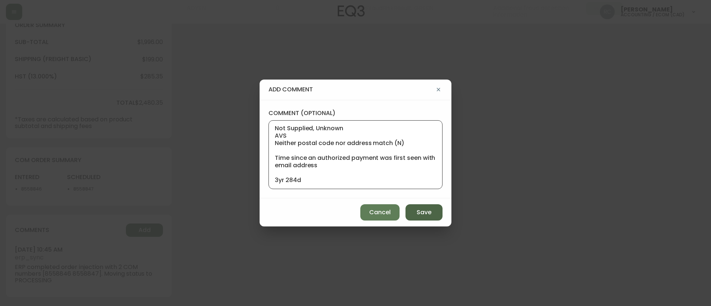
type textarea "MANUAL FRAUD REVIEW - APPROVED - same shipping and billing address - CVC/CVV No…"
click at [419, 209] on span "Save" at bounding box center [424, 213] width 15 height 8
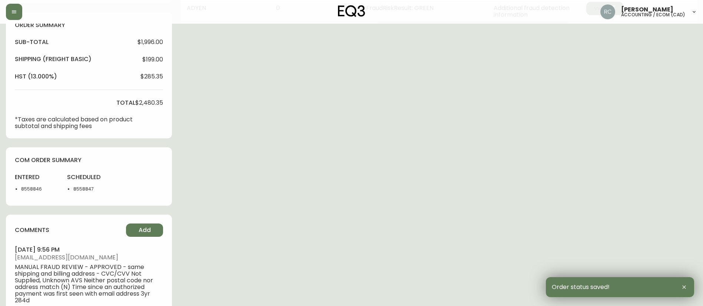
scroll to position [0, 0]
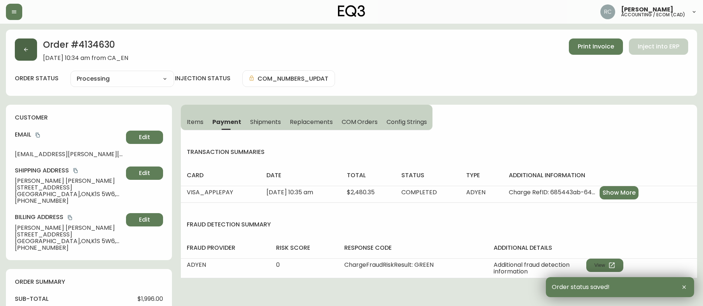
click at [27, 49] on icon "button" at bounding box center [26, 50] width 6 height 6
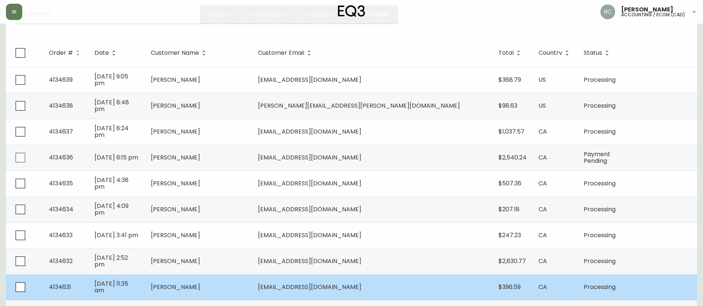
scroll to position [222, 0]
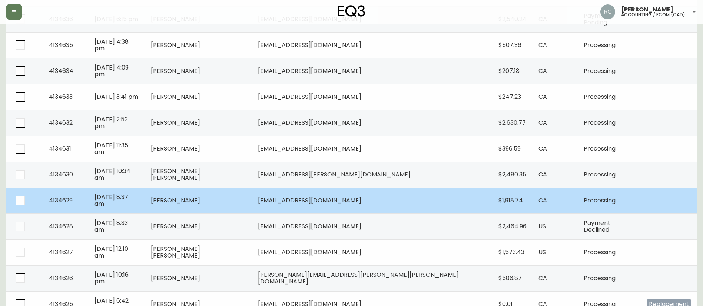
click at [252, 202] on td "[PERSON_NAME]" at bounding box center [198, 201] width 107 height 26
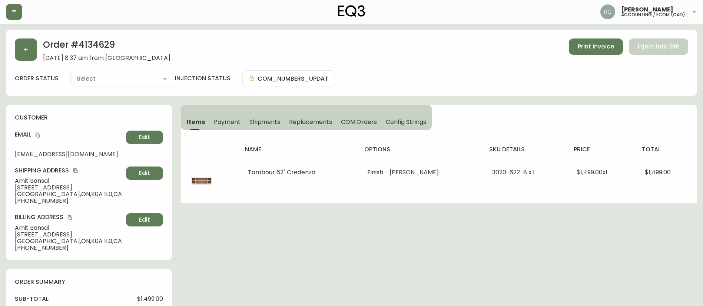
type input "Processing"
select select "PROCESSING"
click at [225, 126] on span "Payment" at bounding box center [227, 122] width 27 height 8
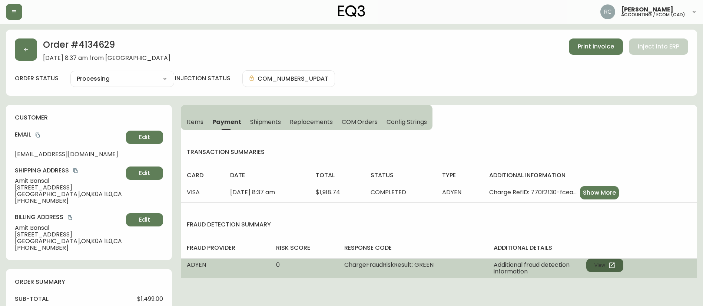
click at [601, 264] on button "View" at bounding box center [604, 265] width 37 height 13
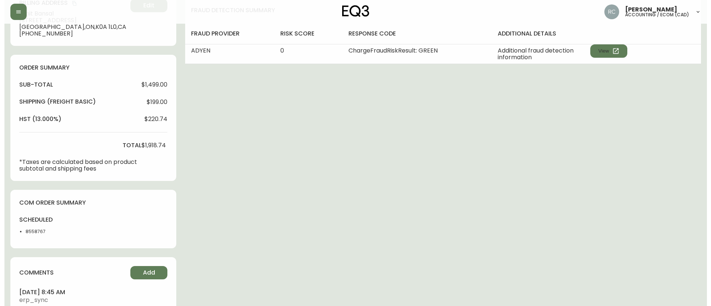
scroll to position [250, 0]
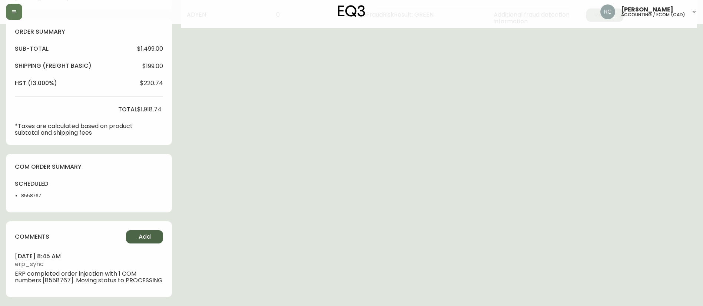
click at [139, 239] on span "Add" at bounding box center [145, 237] width 12 height 8
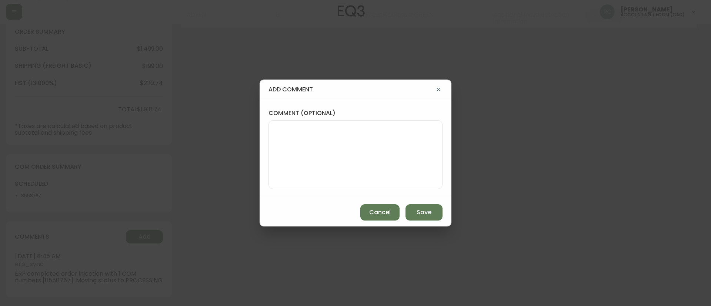
click at [347, 148] on textarea "comment (optional)" at bounding box center [356, 154] width 162 height 59
paste textarea "MANUAL FRAUD REVIEW - APPROVED - same shipping and billing address -"
paste textarea "CVC/CVV Supplied, Matches (M) AVS Both postal code and address match (Y)"
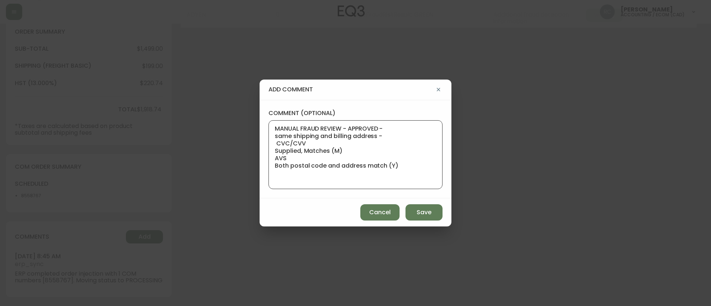
paste textarea "Time since an authorized payment was first seen with email address 3yr 356d"
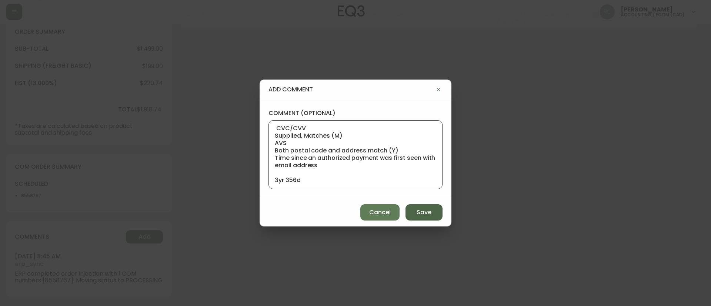
type textarea "MANUAL FRAUD REVIEW - APPROVED - same shipping and billing address - CVC/CVV Su…"
click at [416, 209] on button "Save" at bounding box center [424, 213] width 37 height 16
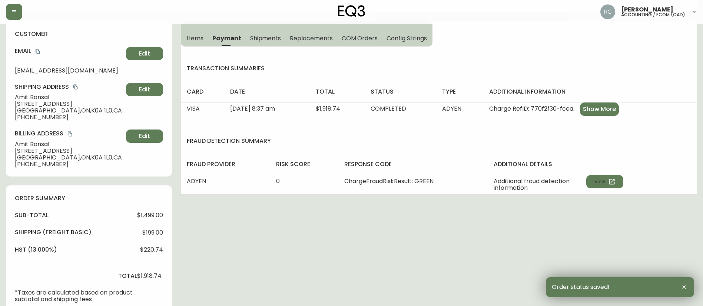
scroll to position [0, 0]
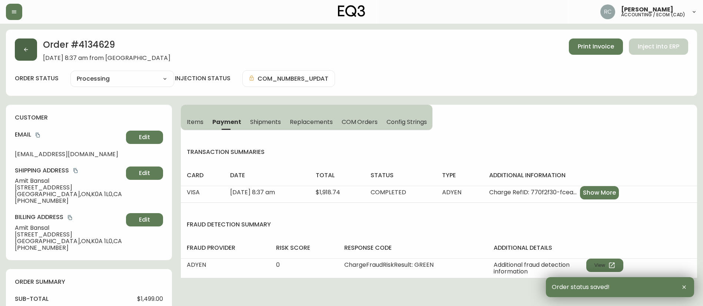
click at [23, 50] on icon "button" at bounding box center [26, 50] width 6 height 6
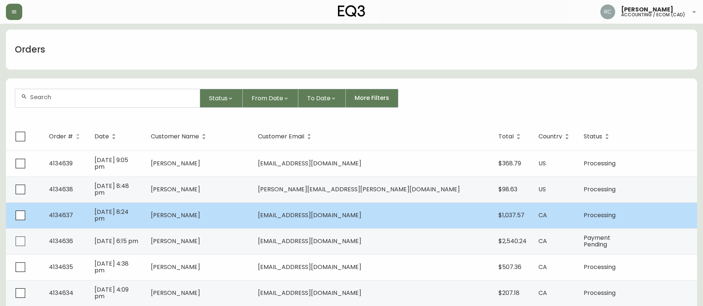
scroll to position [185, 0]
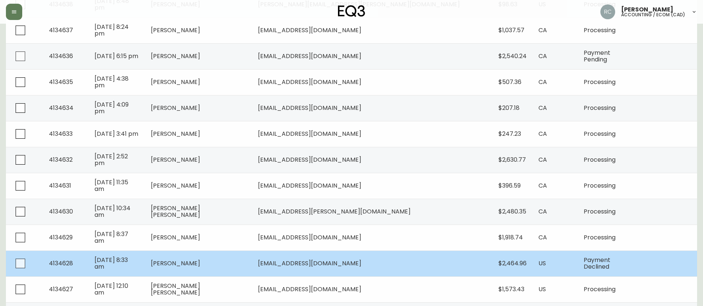
click at [230, 268] on td "[PERSON_NAME]" at bounding box center [198, 264] width 107 height 26
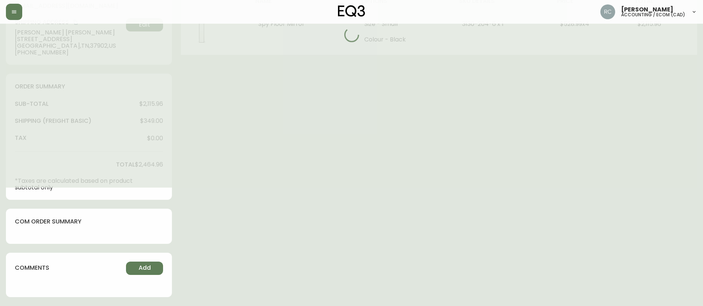
scroll to position [149, 0]
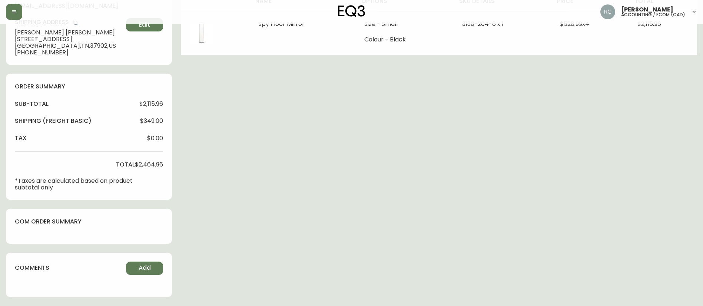
type input "Payment Declined"
select select "PAYMENT_DECLINED"
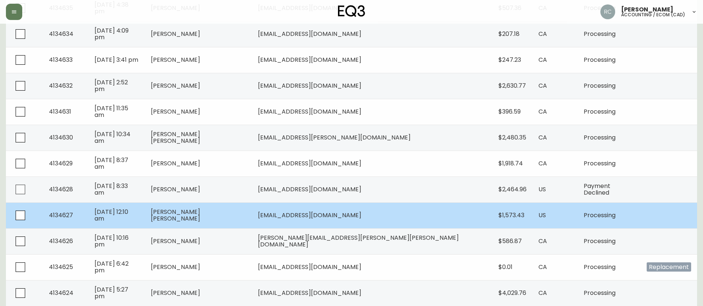
click at [252, 217] on td "[PERSON_NAME] [PERSON_NAME]" at bounding box center [198, 216] width 107 height 26
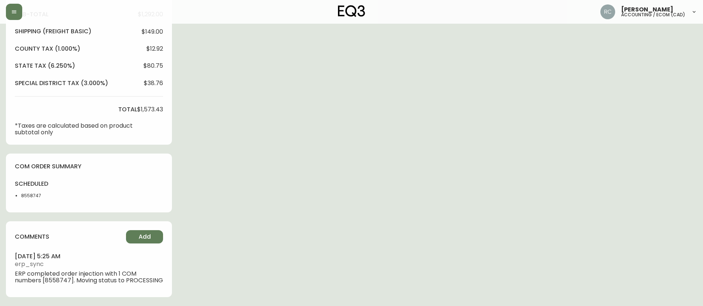
type input "Processing"
select select "PROCESSING"
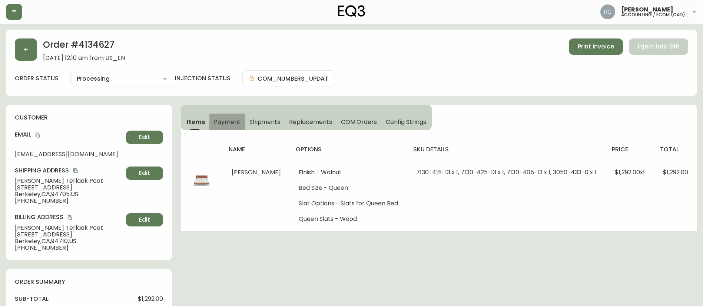
click at [227, 115] on button "Payment" at bounding box center [227, 122] width 36 height 16
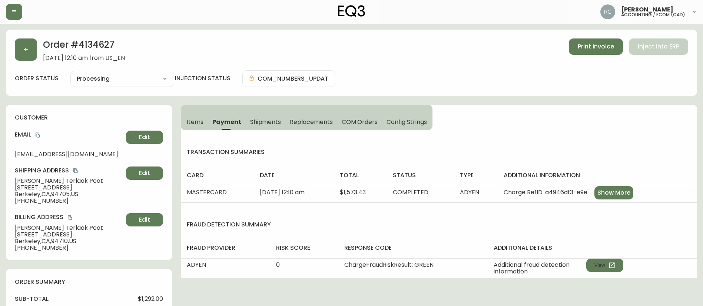
drag, startPoint x: 605, startPoint y: 262, endPoint x: 602, endPoint y: 255, distance: 8.1
click at [602, 255] on table "fraud provider risk score response code additional details ADYEN 0 ChargeFraudR…" at bounding box center [439, 258] width 516 height 41
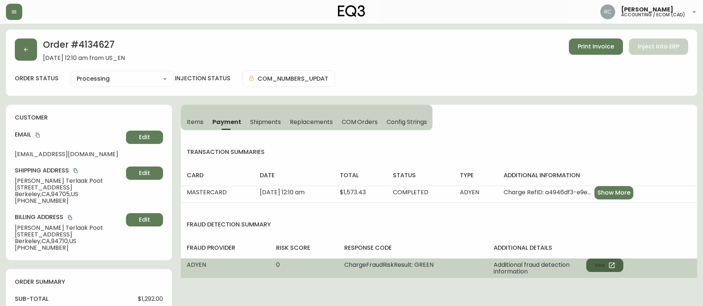
click at [596, 259] on button "View" at bounding box center [604, 265] width 37 height 13
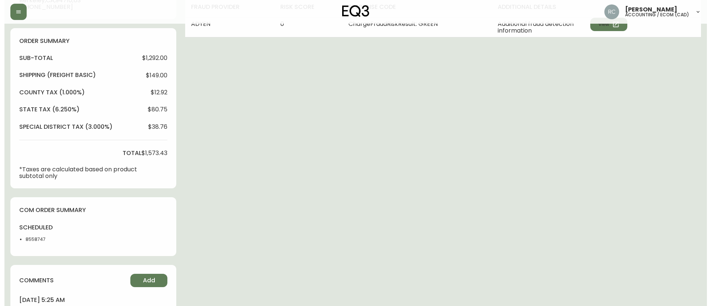
scroll to position [285, 0]
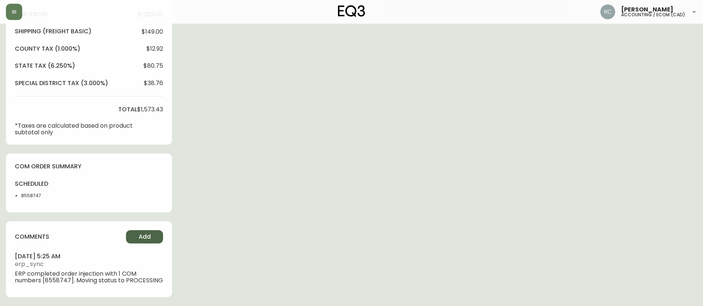
click at [142, 237] on span "Add" at bounding box center [145, 237] width 12 height 8
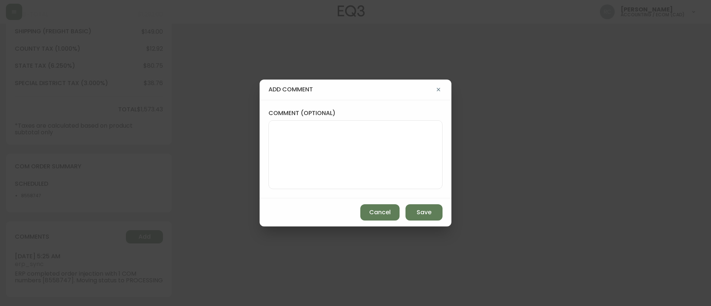
drag, startPoint x: 402, startPoint y: 147, endPoint x: 395, endPoint y: 68, distance: 78.9
click at [402, 147] on textarea "comment (optional)" at bounding box center [356, 154] width 162 height 59
paste textarea "MANUAL FRAUD REVIEW - APPROVED -"
paste textarea "CVC/CVV Supplied, Matches (M) AVS Both postal code and address match (Y)"
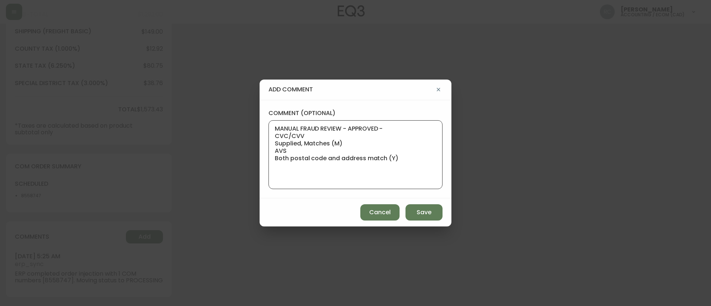
paste textarea "Time since an authorized payment was first seen with email address 3yr 298d"
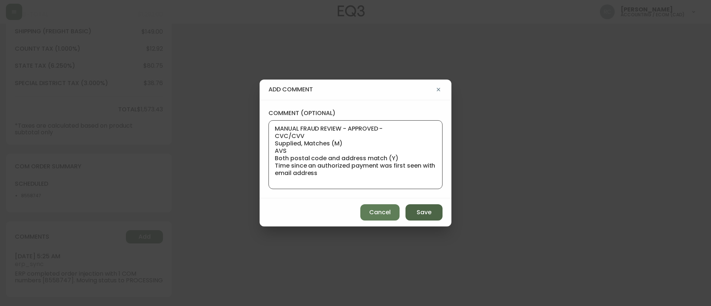
scroll to position [8, 0]
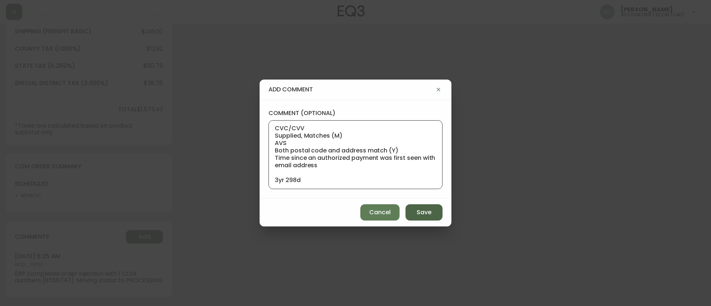
type textarea "MANUAL FRAUD REVIEW - APPROVED - CVC/CVV Supplied, Matches (M) AVS Both postal …"
click at [421, 205] on button "Save" at bounding box center [424, 213] width 37 height 16
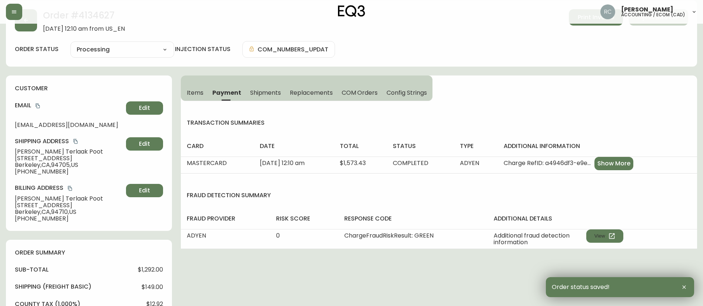
scroll to position [0, 0]
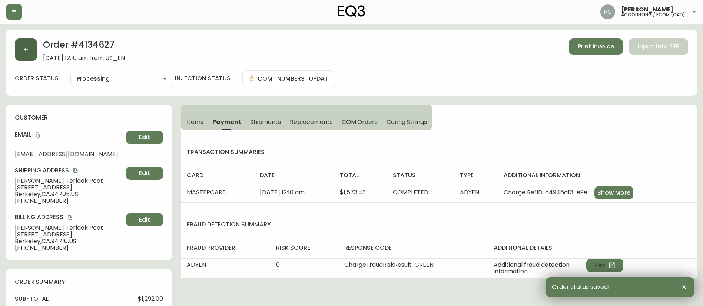
click at [23, 45] on button "button" at bounding box center [26, 50] width 22 height 22
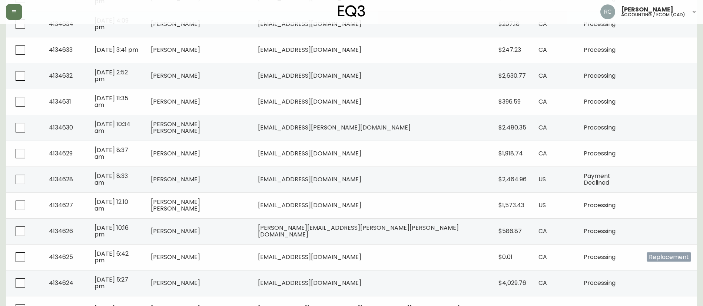
scroll to position [296, 0]
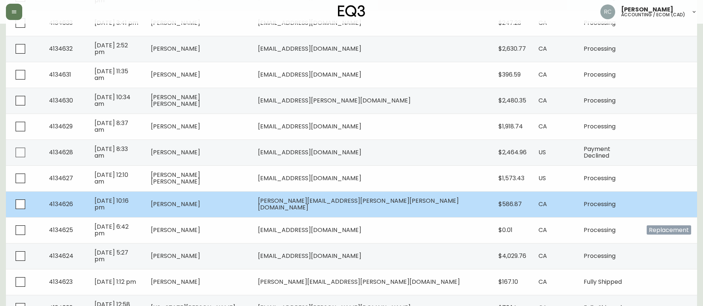
click at [200, 205] on span "[PERSON_NAME]" at bounding box center [175, 204] width 49 height 9
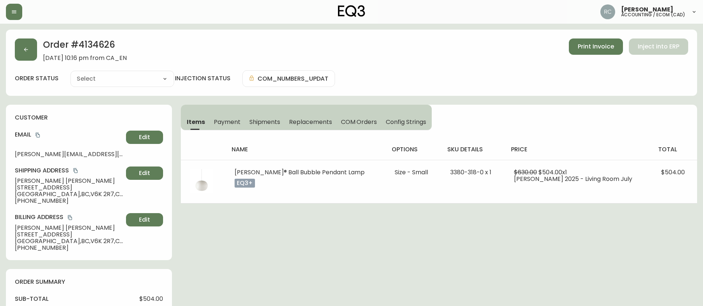
type input "Processing"
select select "PROCESSING"
click at [224, 122] on span "Payment" at bounding box center [227, 122] width 27 height 8
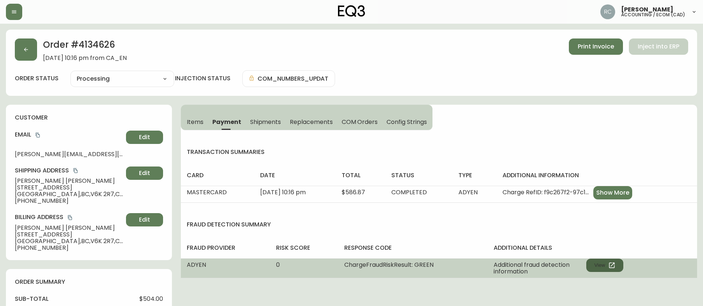
click at [596, 263] on button "View" at bounding box center [604, 265] width 37 height 13
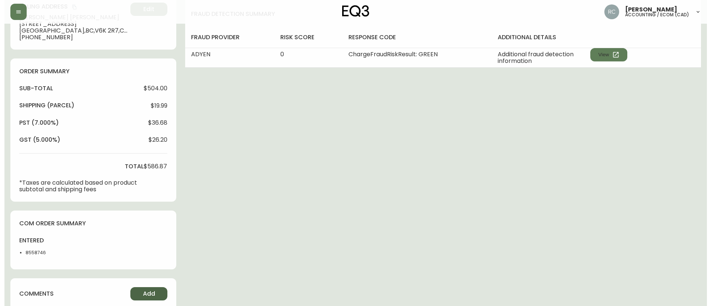
scroll to position [274, 0]
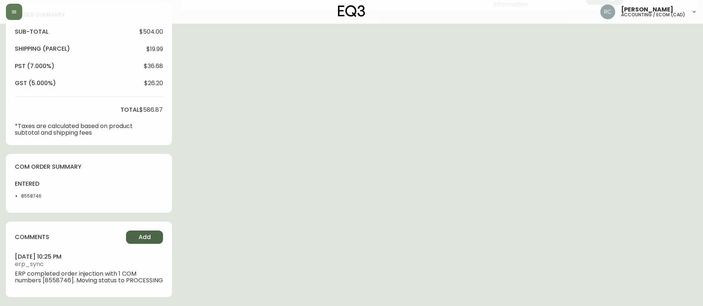
click at [144, 233] on span "Add" at bounding box center [145, 237] width 12 height 8
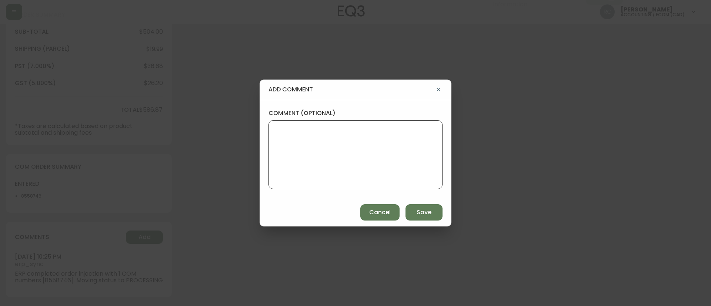
click at [332, 138] on textarea "comment (optional)" at bounding box center [356, 154] width 162 height 59
paste textarea "MANUAL FRAUD REVIEW - APPROVED - same shipping and billing address -"
paste textarea "CVC/CVV Supplied, Matches (M) AVS Unknown"
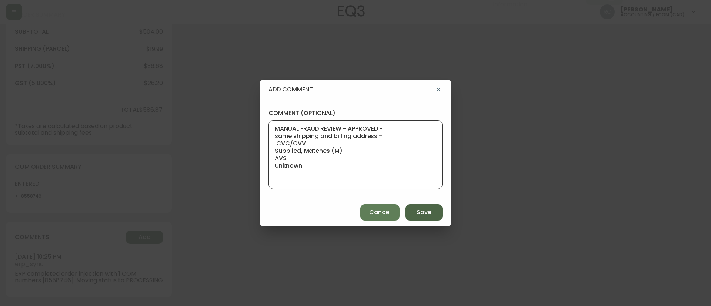
paste textarea "Time since an authorized payment was first seen with email address 3yr 339d"
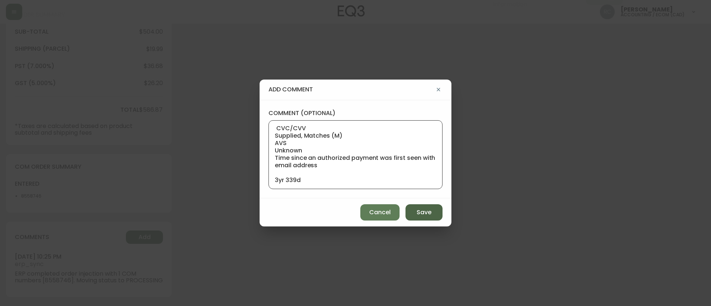
type textarea "MANUAL FRAUD REVIEW - APPROVED - same shipping and billing address - CVC/CVV Su…"
click at [430, 215] on span "Save" at bounding box center [424, 213] width 15 height 8
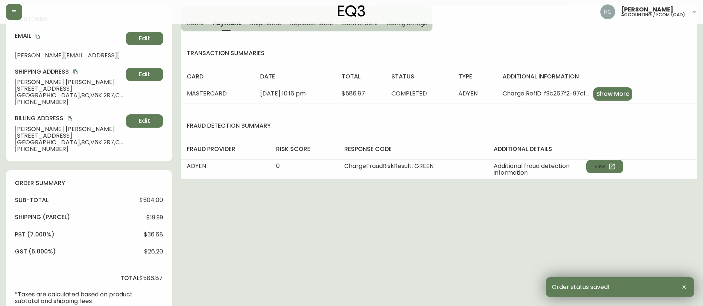
scroll to position [0, 0]
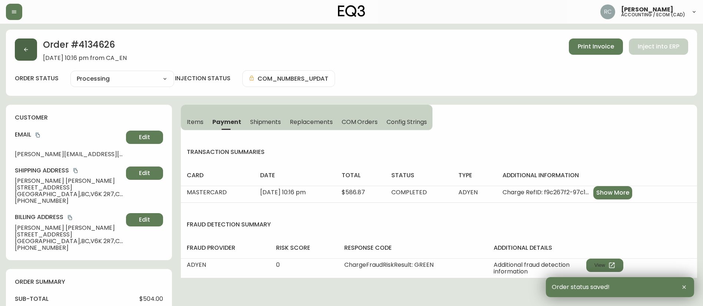
click at [26, 49] on icon "button" at bounding box center [26, 50] width 6 height 6
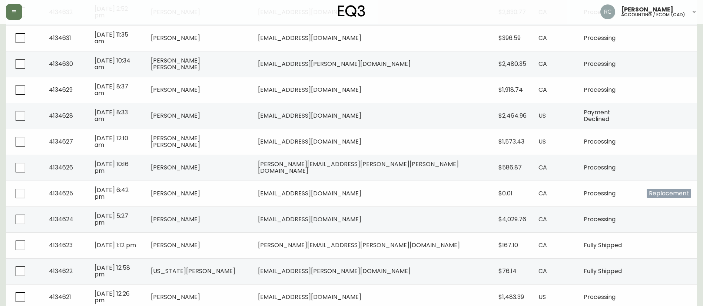
scroll to position [333, 0]
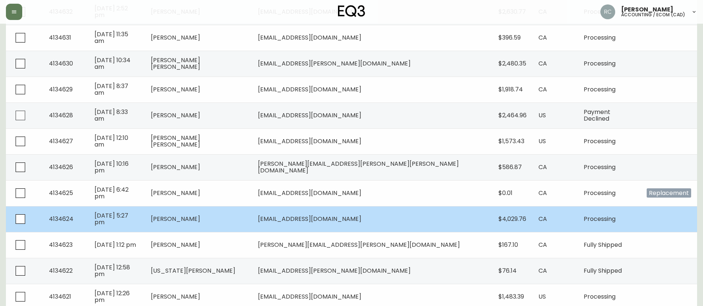
click at [252, 212] on td "[PERSON_NAME]" at bounding box center [198, 219] width 107 height 26
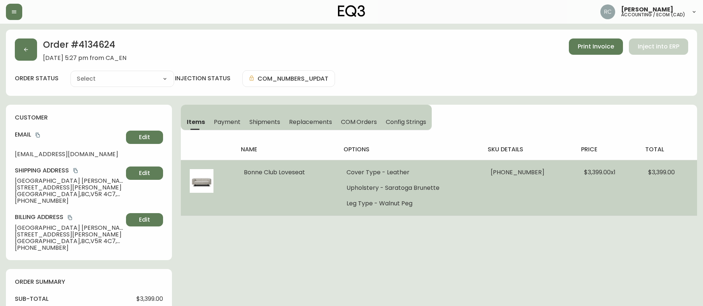
type input "Processing"
select select "PROCESSING"
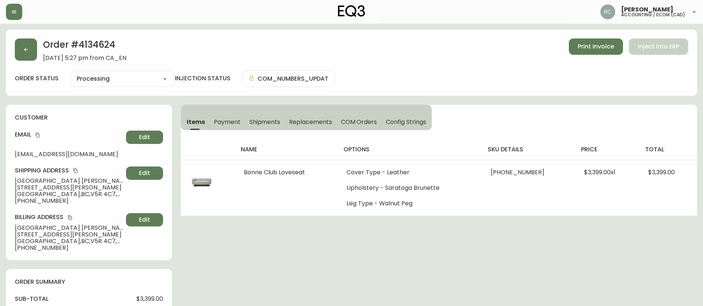
click at [225, 122] on span "Payment" at bounding box center [227, 122] width 27 height 8
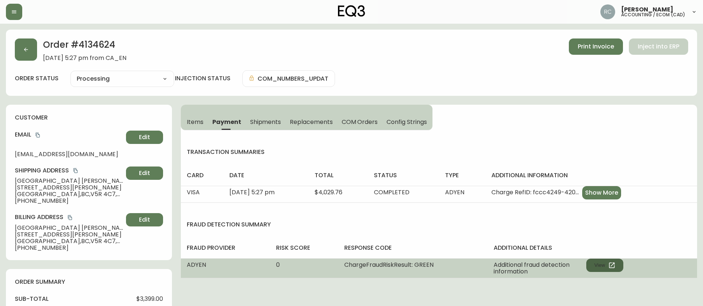
click at [602, 270] on button "View" at bounding box center [604, 265] width 37 height 13
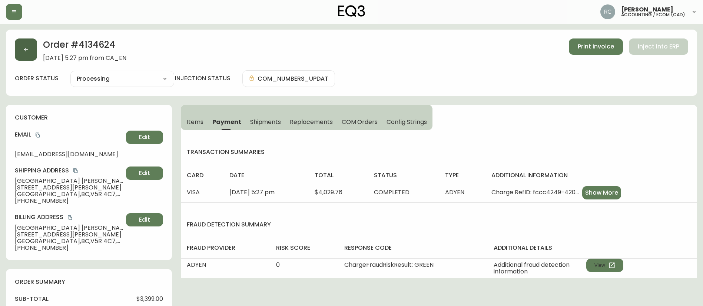
click at [25, 50] on icon "button" at bounding box center [26, 50] width 4 height 4
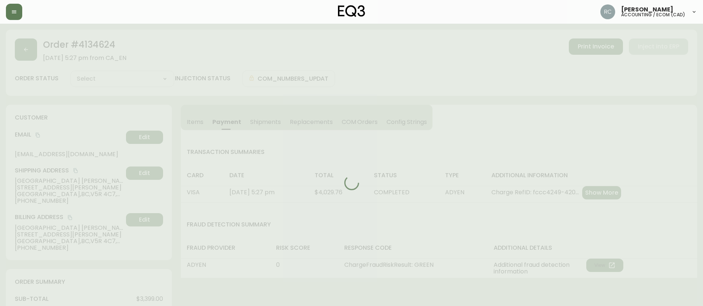
type input "Processing"
select select "PROCESSING"
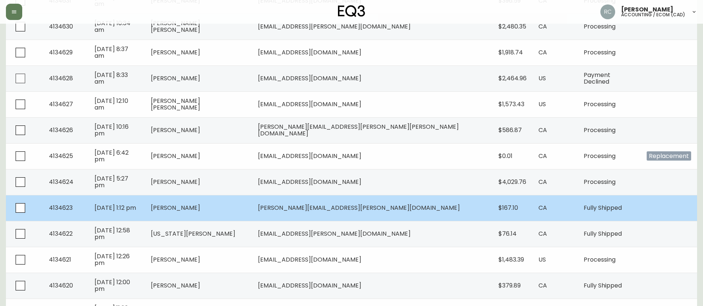
click at [231, 213] on td "[PERSON_NAME]" at bounding box center [198, 208] width 107 height 26
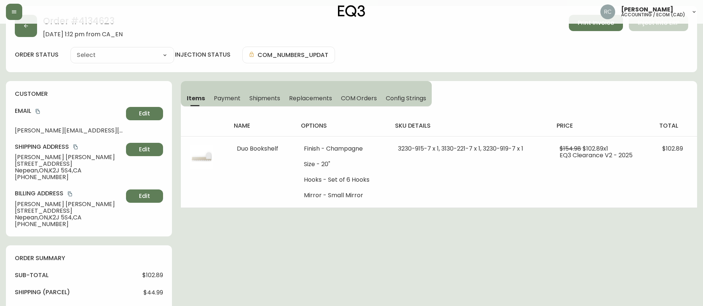
scroll to position [399, 0]
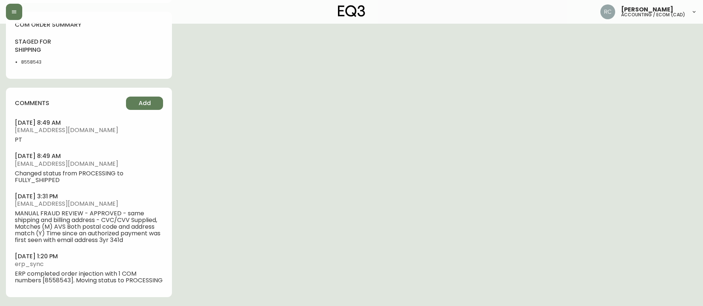
type input "Fully Shipped"
select select "FULLY_SHIPPED"
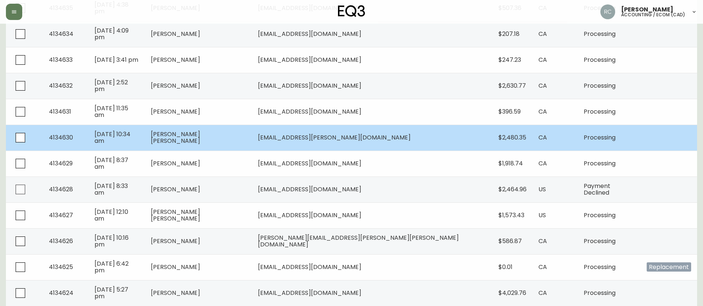
scroll to position [370, 0]
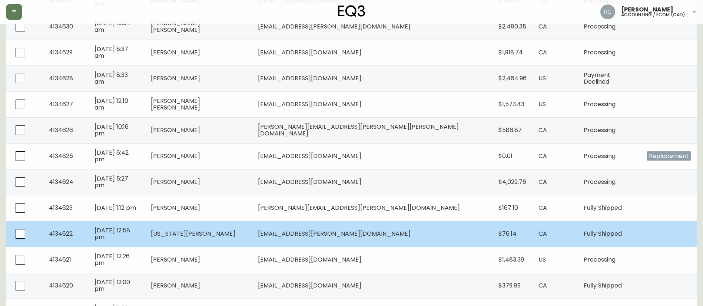
click at [236, 245] on td "[US_STATE][PERSON_NAME]" at bounding box center [198, 234] width 107 height 26
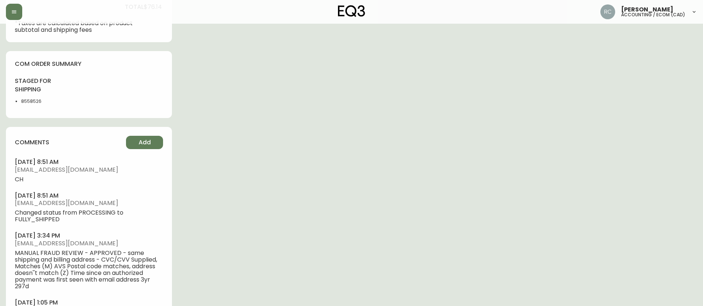
scroll to position [423, 0]
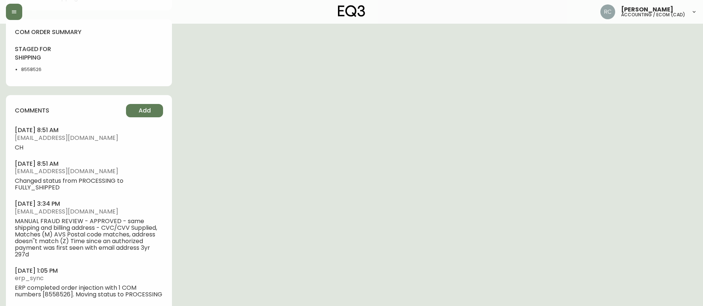
type input "Fully Shipped"
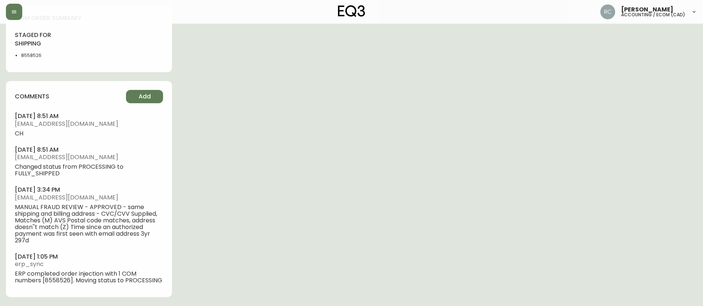
select select "FULLY_SHIPPED"
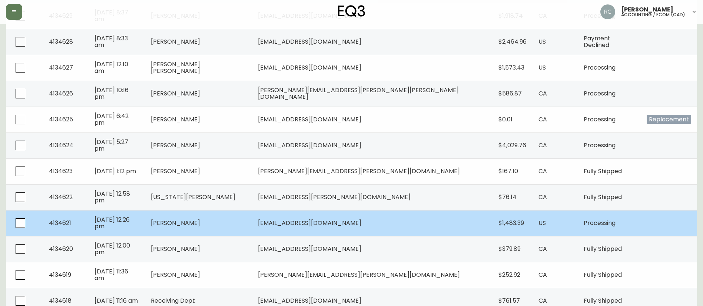
scroll to position [408, 0]
click at [249, 219] on td "[PERSON_NAME]" at bounding box center [198, 223] width 107 height 26
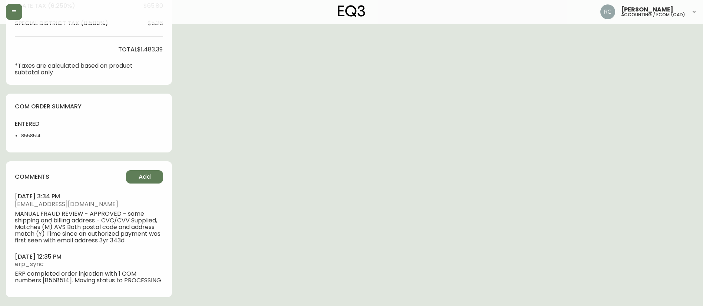
scroll to position [345, 0]
type input "Processing"
select select "PROCESSING"
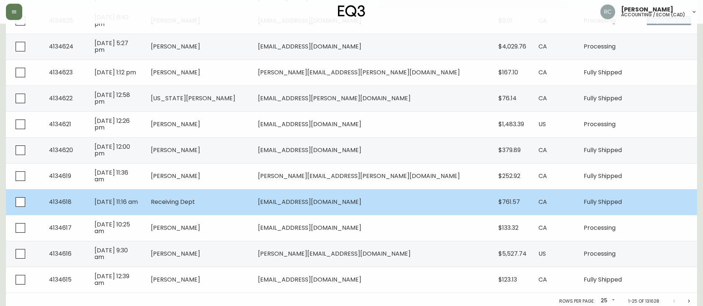
scroll to position [509, 0]
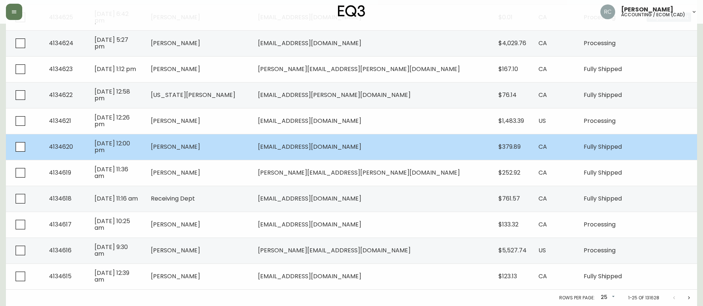
click at [200, 150] on span "[PERSON_NAME]" at bounding box center [175, 147] width 49 height 9
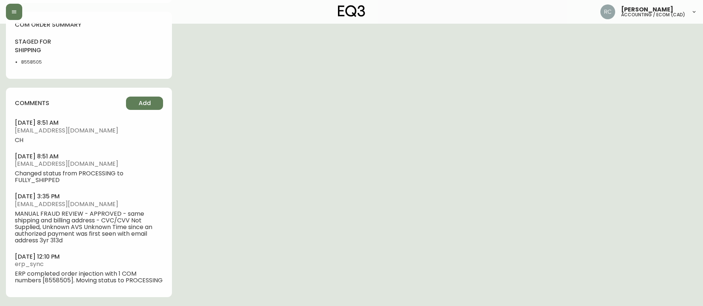
scroll to position [416, 0]
type input "Fully Shipped"
select select "FULLY_SHIPPED"
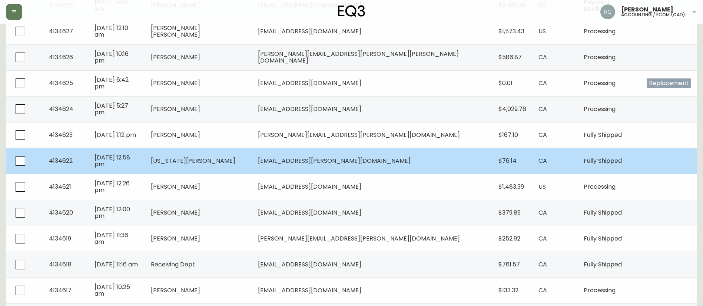
scroll to position [509, 0]
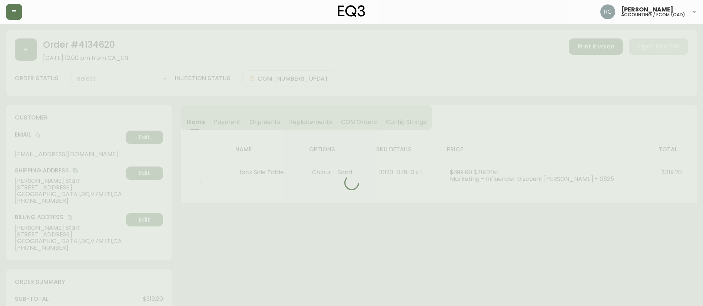
type input "Fully Shipped"
select select "FULLY_SHIPPED"
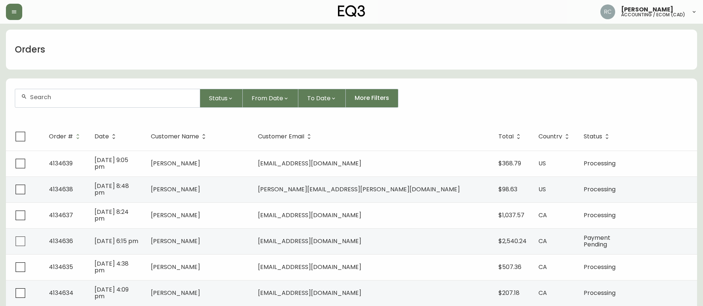
scroll to position [509, 0]
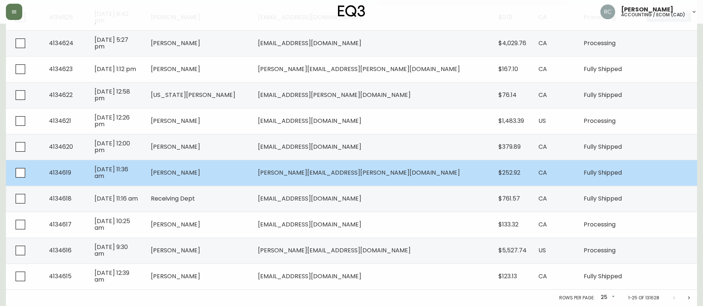
click at [200, 172] on span "[PERSON_NAME]" at bounding box center [175, 173] width 49 height 9
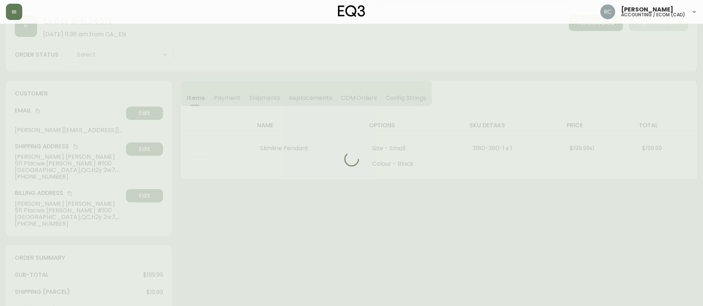
scroll to position [410, 0]
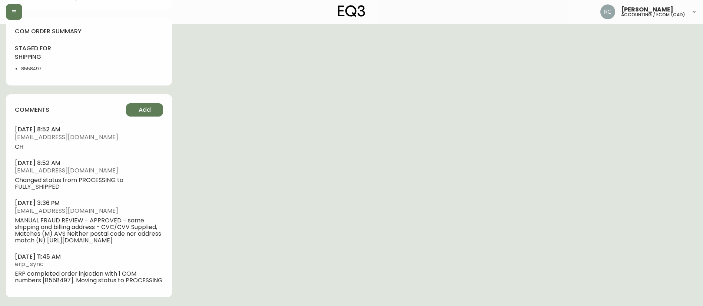
type input "Fully Shipped"
select select "FULLY_SHIPPED"
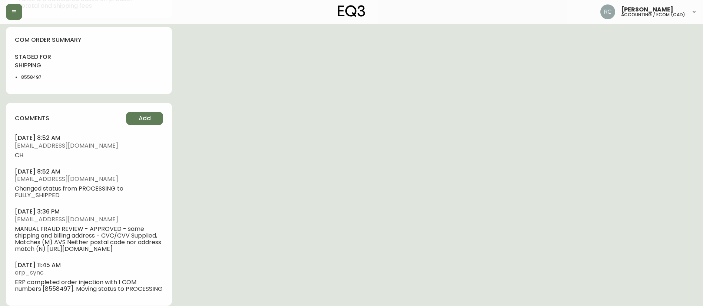
scroll to position [0, 0]
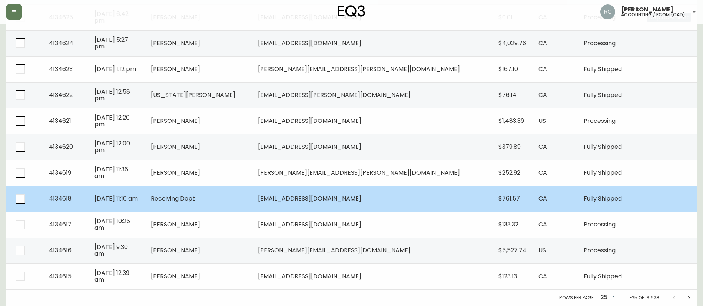
click at [217, 192] on td "Receiving Dept" at bounding box center [198, 199] width 107 height 26
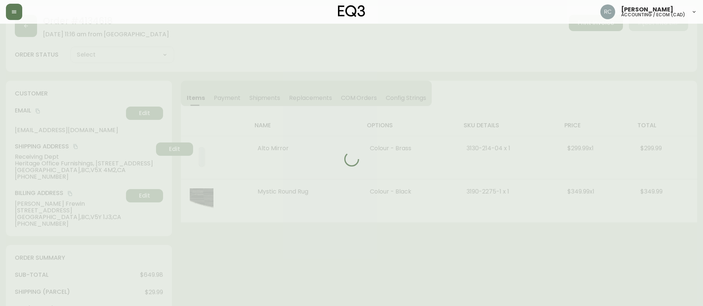
scroll to position [443, 0]
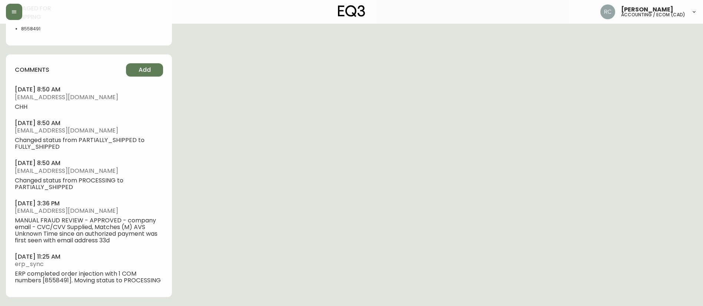
type input "Fully Shipped"
select select "FULLY_SHIPPED"
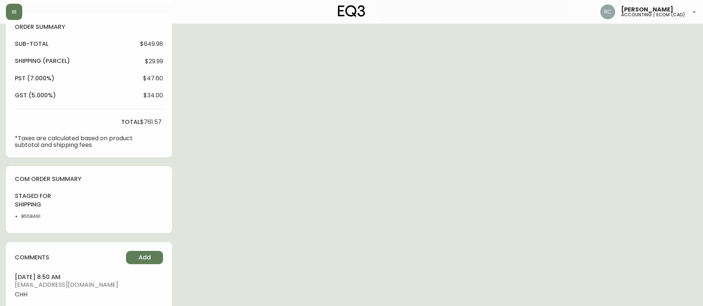
scroll to position [0, 0]
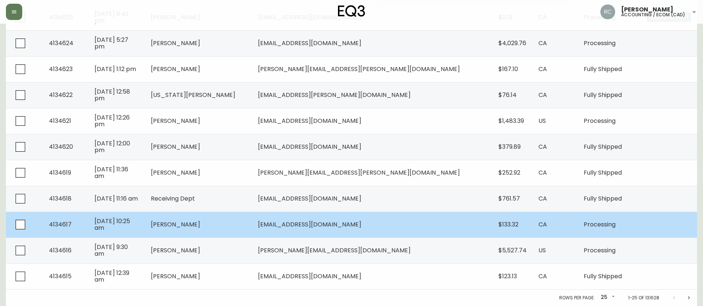
click at [226, 229] on td "[PERSON_NAME]" at bounding box center [198, 225] width 107 height 26
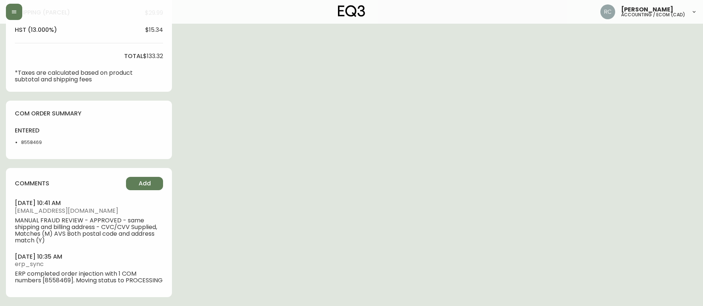
type input "Processing"
select select "PROCESSING"
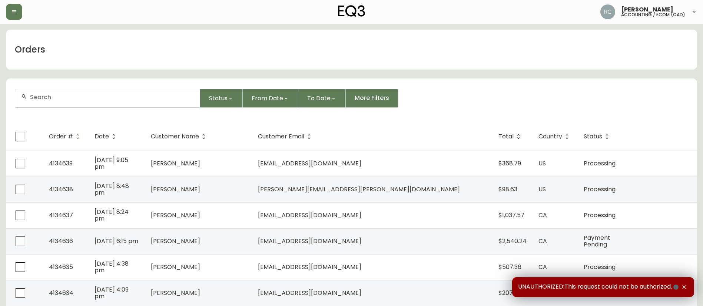
drag, startPoint x: 375, startPoint y: 51, endPoint x: 368, endPoint y: 48, distance: 8.3
click at [375, 51] on div "Orders" at bounding box center [351, 50] width 691 height 40
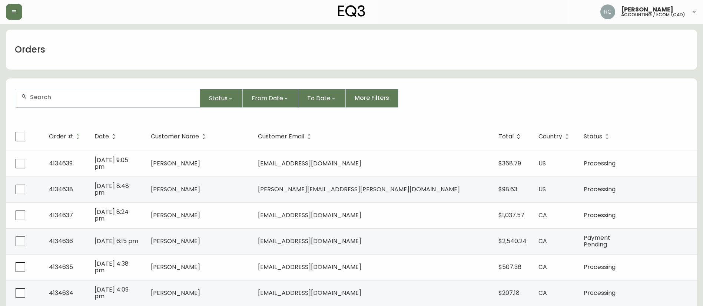
click at [365, 54] on div "Orders" at bounding box center [351, 50] width 691 height 40
drag, startPoint x: 299, startPoint y: 70, endPoint x: 119, endPoint y: 85, distance: 181.1
click at [242, 50] on div "Orders" at bounding box center [351, 50] width 691 height 40
click at [241, 43] on div "Orders" at bounding box center [351, 50] width 691 height 40
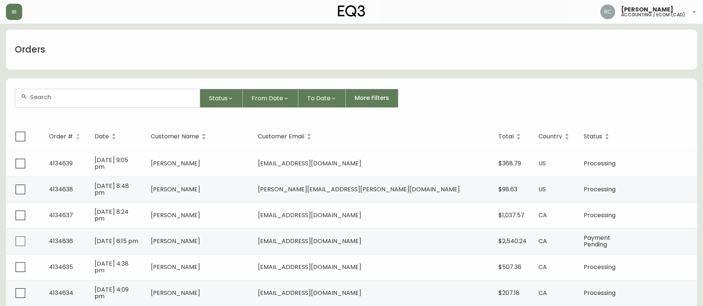
click at [241, 43] on div "Orders" at bounding box center [351, 50] width 691 height 40
click at [243, 43] on div "Orders" at bounding box center [351, 50] width 691 height 40
click at [188, 53] on div "Orders" at bounding box center [351, 50] width 691 height 40
click at [288, 57] on div "Orders" at bounding box center [351, 50] width 691 height 40
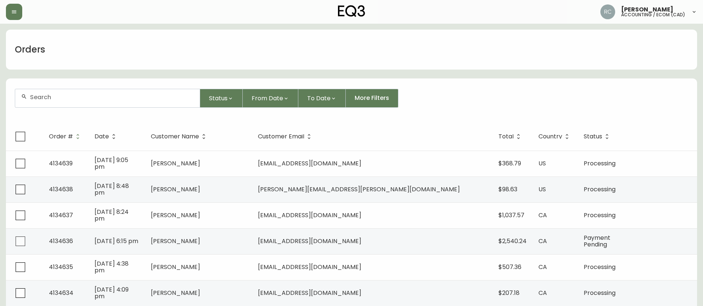
click at [290, 54] on div "Orders" at bounding box center [351, 50] width 691 height 40
drag, startPoint x: 436, startPoint y: 51, endPoint x: 431, endPoint y: 50, distance: 4.8
click at [435, 51] on div "Orders" at bounding box center [351, 50] width 691 height 40
drag, startPoint x: 267, startPoint y: 72, endPoint x: 646, endPoint y: 39, distance: 380.4
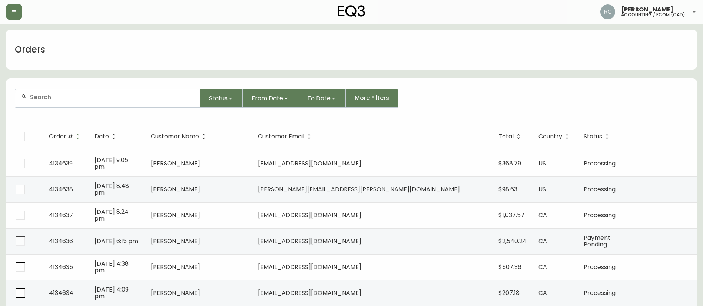
click at [381, 31] on div "Orders" at bounding box center [351, 50] width 691 height 40
click at [150, 104] on div at bounding box center [107, 98] width 185 height 18
paste input "8559221"
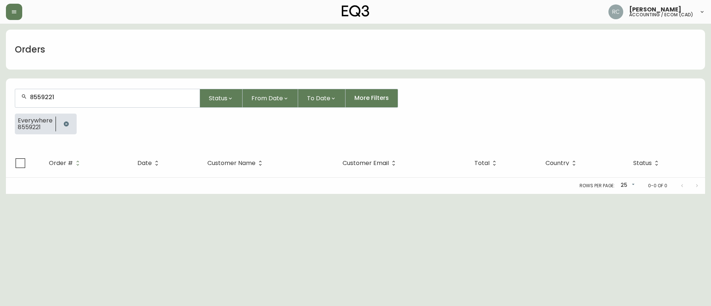
click at [78, 92] on div "8559221" at bounding box center [107, 98] width 185 height 18
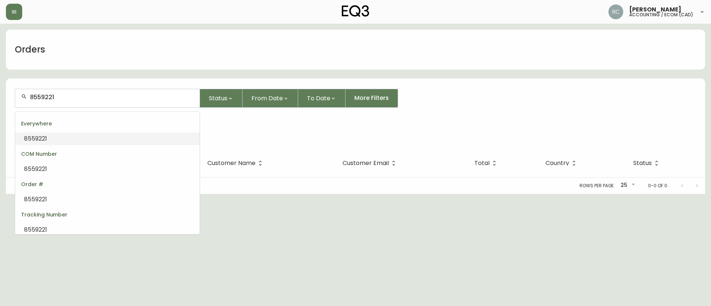
click at [98, 98] on input "8559221" at bounding box center [112, 97] width 164 height 7
paste input "4134640"
type input "4134640"
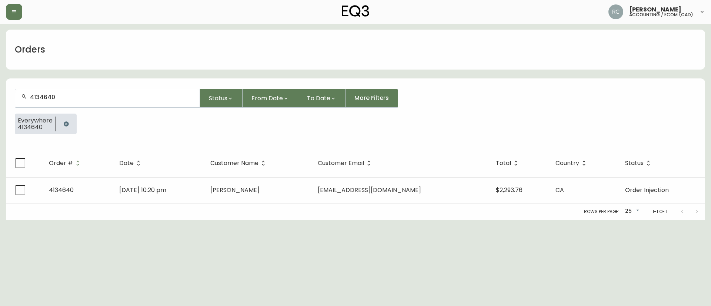
type input "4134640"
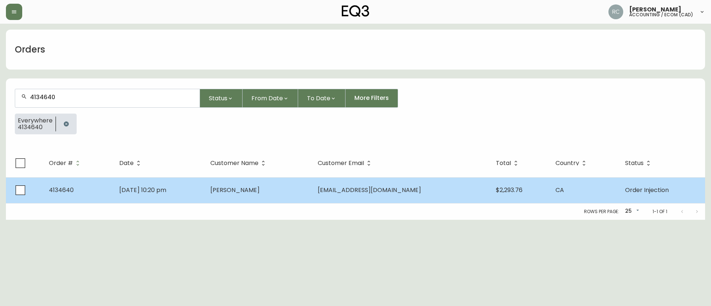
click at [201, 185] on td "[DATE] 10:20 pm" at bounding box center [158, 190] width 91 height 26
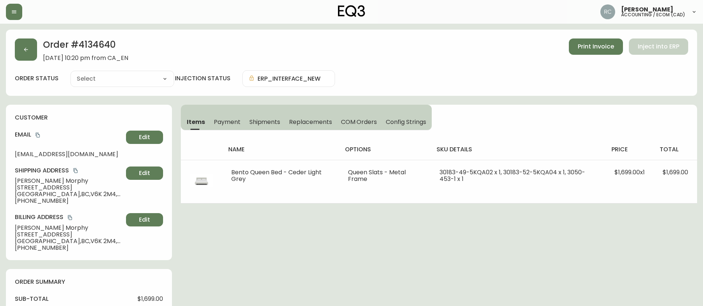
type input "Order Injection"
select select "ORDER_INJECTION"
click at [285, 231] on div "Order # 4134640 August 13, 2025 at 10:20 pm from CA_EN Print Invoice Inject int…" at bounding box center [351, 274] width 691 height 489
click at [224, 120] on span "Payment" at bounding box center [227, 122] width 27 height 8
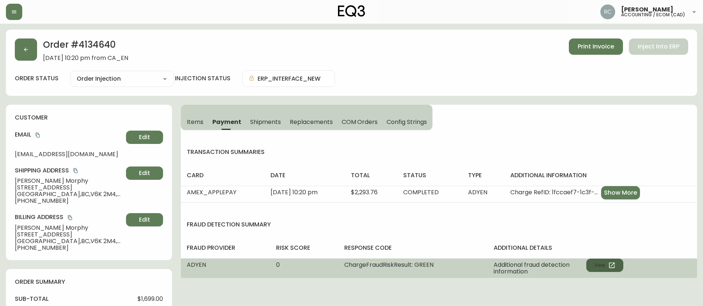
click at [613, 262] on icon "button" at bounding box center [611, 265] width 7 height 7
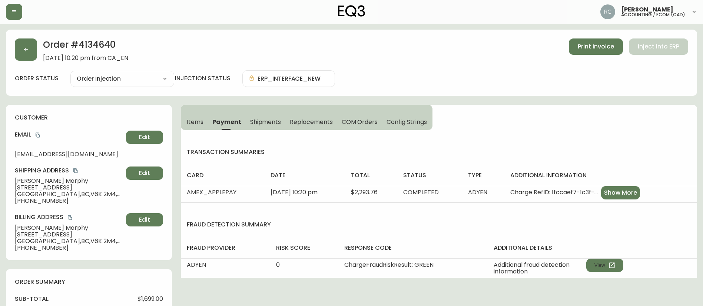
click at [194, 118] on span "Items" at bounding box center [195, 122] width 17 height 8
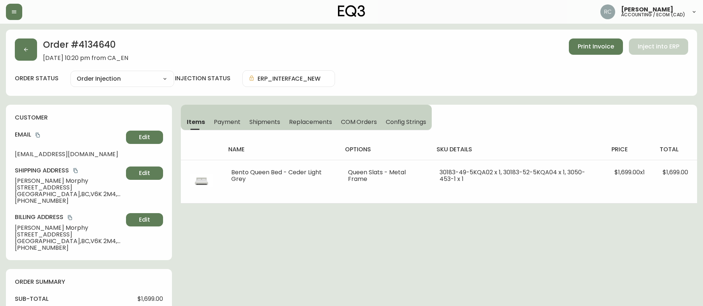
click at [39, 132] on button "copy" at bounding box center [37, 135] width 7 height 7
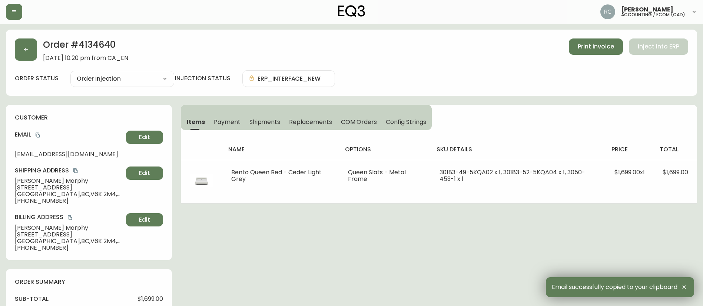
click at [324, 47] on div "Order # 4134640 August 13, 2025 at 10:20 pm from CA_EN Print Invoice Inject int…" at bounding box center [351, 50] width 673 height 23
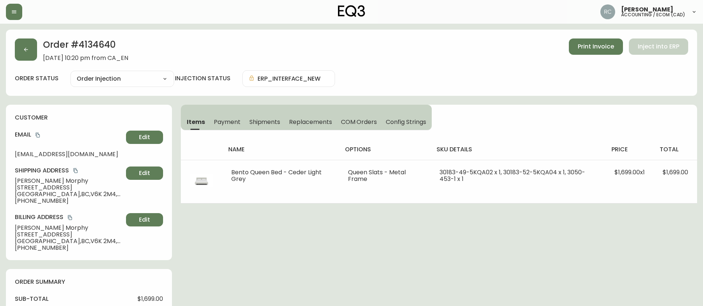
click at [35, 191] on span "Vancouver , BC , V6K 2M4 , CA" at bounding box center [69, 194] width 108 height 7
click at [34, 191] on span "Vancouver , BC , V6K 2M4 , CA" at bounding box center [69, 194] width 108 height 7
click at [37, 187] on span "2975 W. 11th Ave" at bounding box center [69, 188] width 108 height 7
click at [38, 187] on span "2975 W. 11th Ave" at bounding box center [69, 188] width 108 height 7
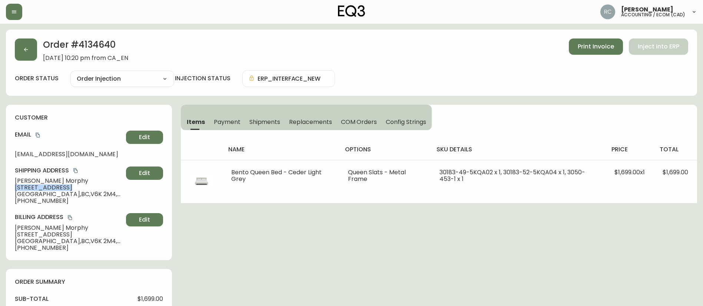
click at [38, 187] on span "2975 W. 11th Ave" at bounding box center [69, 188] width 108 height 7
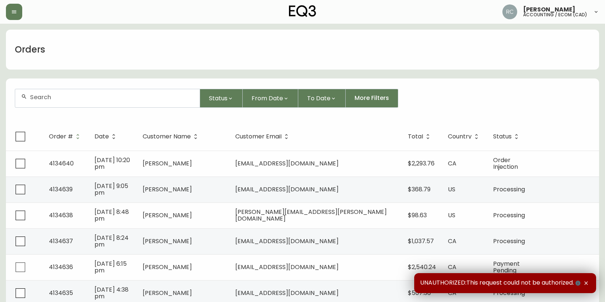
click at [130, 102] on div at bounding box center [107, 98] width 185 height 18
paste input "[EMAIL_ADDRESS][DOMAIN_NAME]"
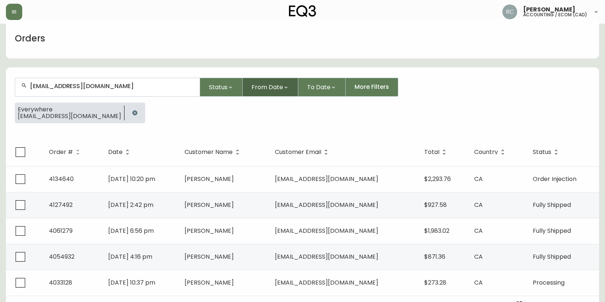
scroll to position [21, 0]
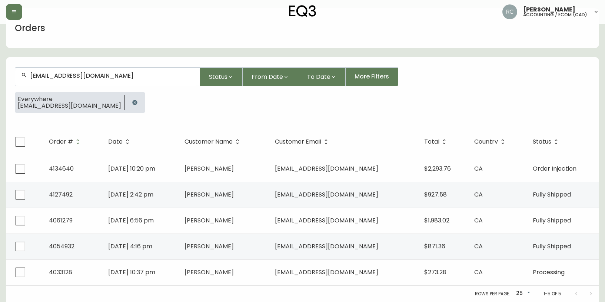
type input "[EMAIL_ADDRESS][DOMAIN_NAME]"
click at [485, 73] on div "[EMAIL_ADDRESS][DOMAIN_NAME] Status From Date To Date More Filters" at bounding box center [302, 76] width 575 height 19
click at [132, 103] on icon "button" at bounding box center [134, 102] width 5 height 5
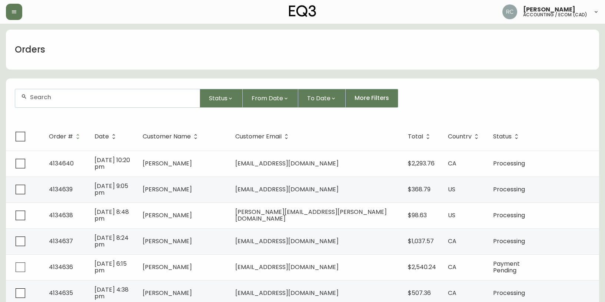
click at [391, 36] on div "Orders" at bounding box center [302, 50] width 593 height 40
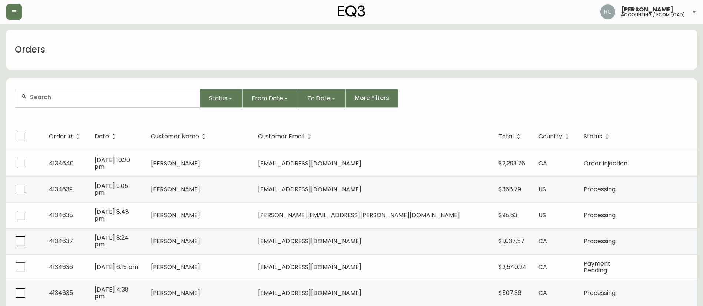
click at [263, 43] on div "Orders" at bounding box center [351, 50] width 691 height 40
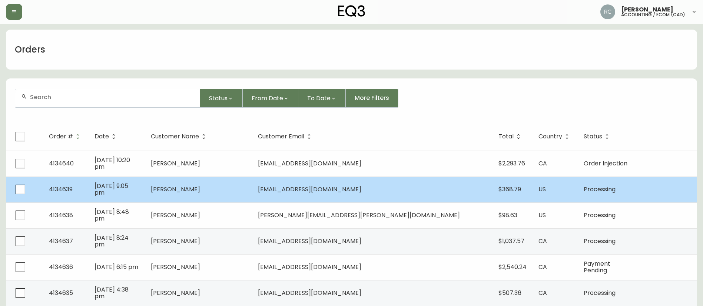
click at [238, 195] on td "[PERSON_NAME]" at bounding box center [198, 190] width 107 height 26
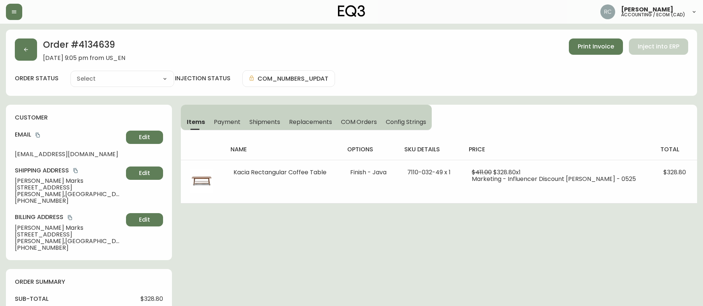
type input "Processing"
select select "PROCESSING"
click at [225, 123] on span "Payment" at bounding box center [227, 122] width 27 height 8
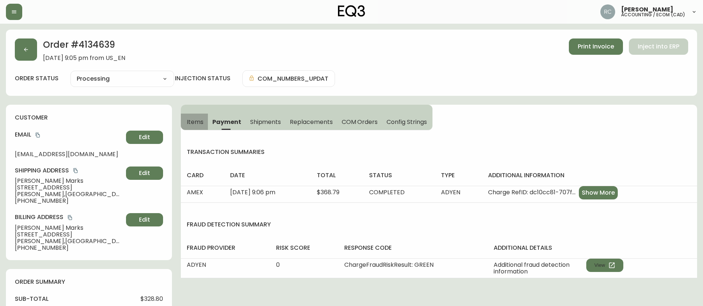
click at [189, 125] on span "Items" at bounding box center [195, 122] width 17 height 8
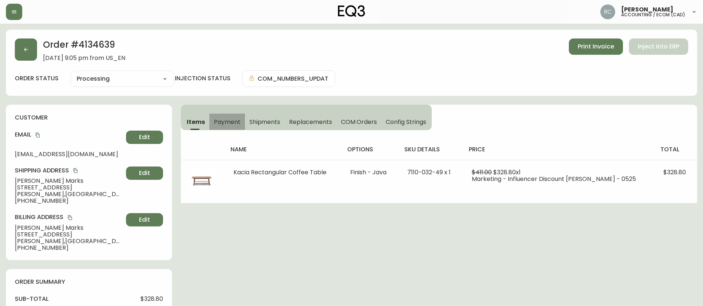
drag, startPoint x: 222, startPoint y: 115, endPoint x: 375, endPoint y: 139, distance: 154.9
click at [222, 115] on button "Payment" at bounding box center [227, 122] width 36 height 16
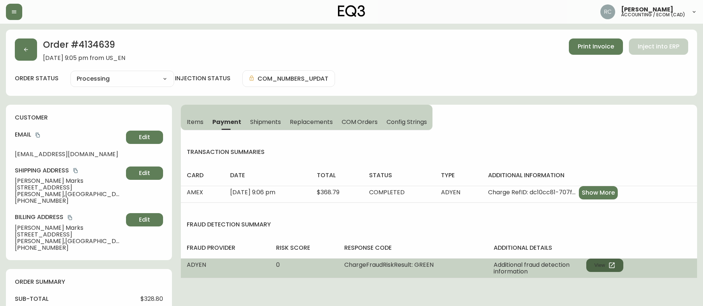
click at [609, 271] on button "View" at bounding box center [604, 265] width 37 height 13
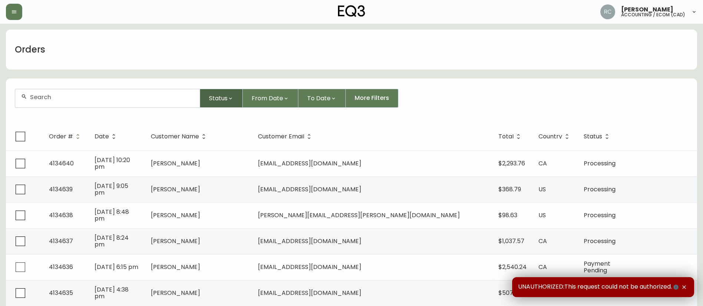
click at [222, 100] on span "Status" at bounding box center [218, 98] width 19 height 9
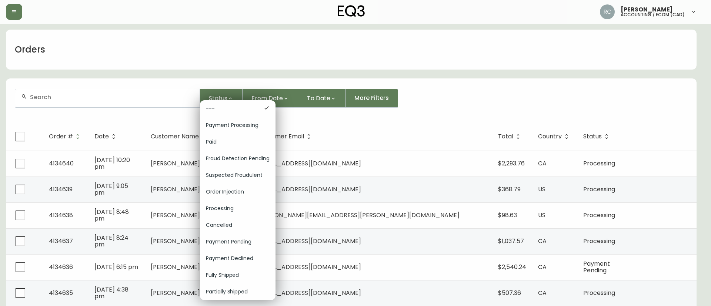
click at [158, 42] on div at bounding box center [355, 153] width 711 height 306
